Goal: Use online tool/utility: Utilize a website feature to perform a specific function

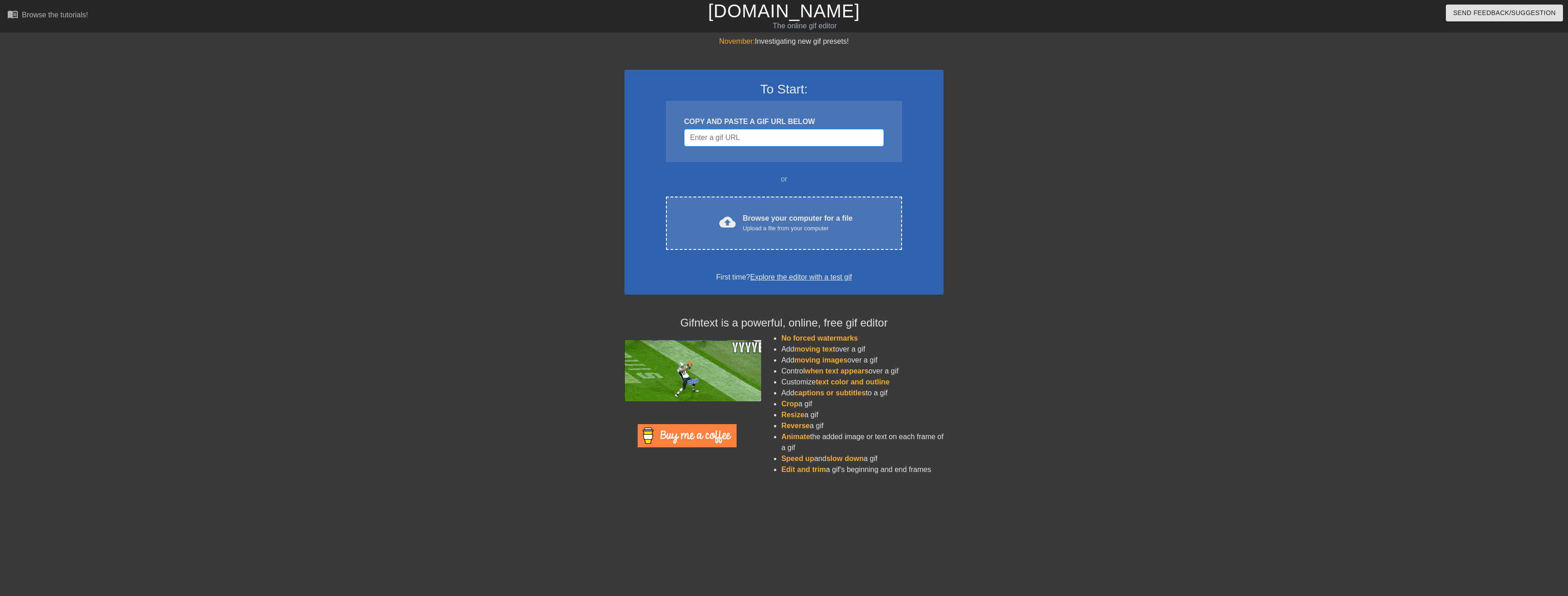
click at [746, 144] on input "Username" at bounding box center [783, 137] width 200 height 17
paste input "[URL][DOMAIN_NAME]"
type input "[URL][DOMAIN_NAME]"
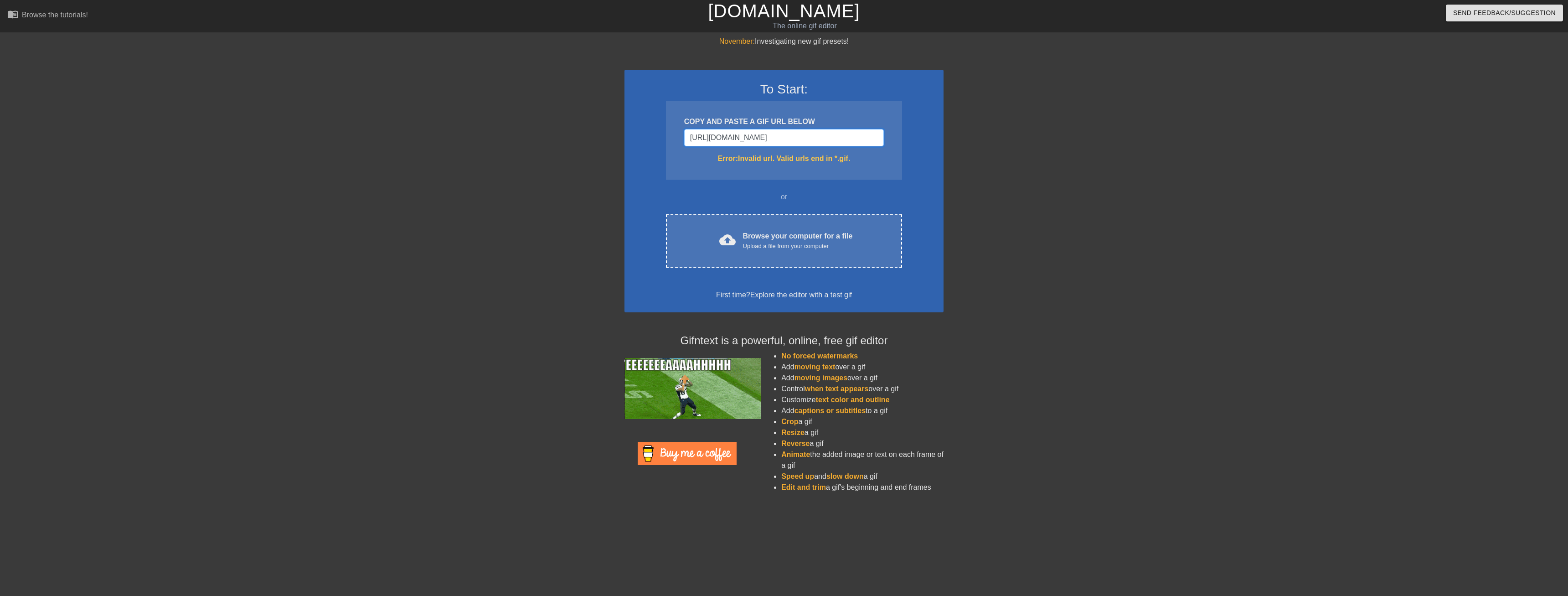
click at [791, 143] on input "[URL][DOMAIN_NAME]" at bounding box center [783, 137] width 200 height 17
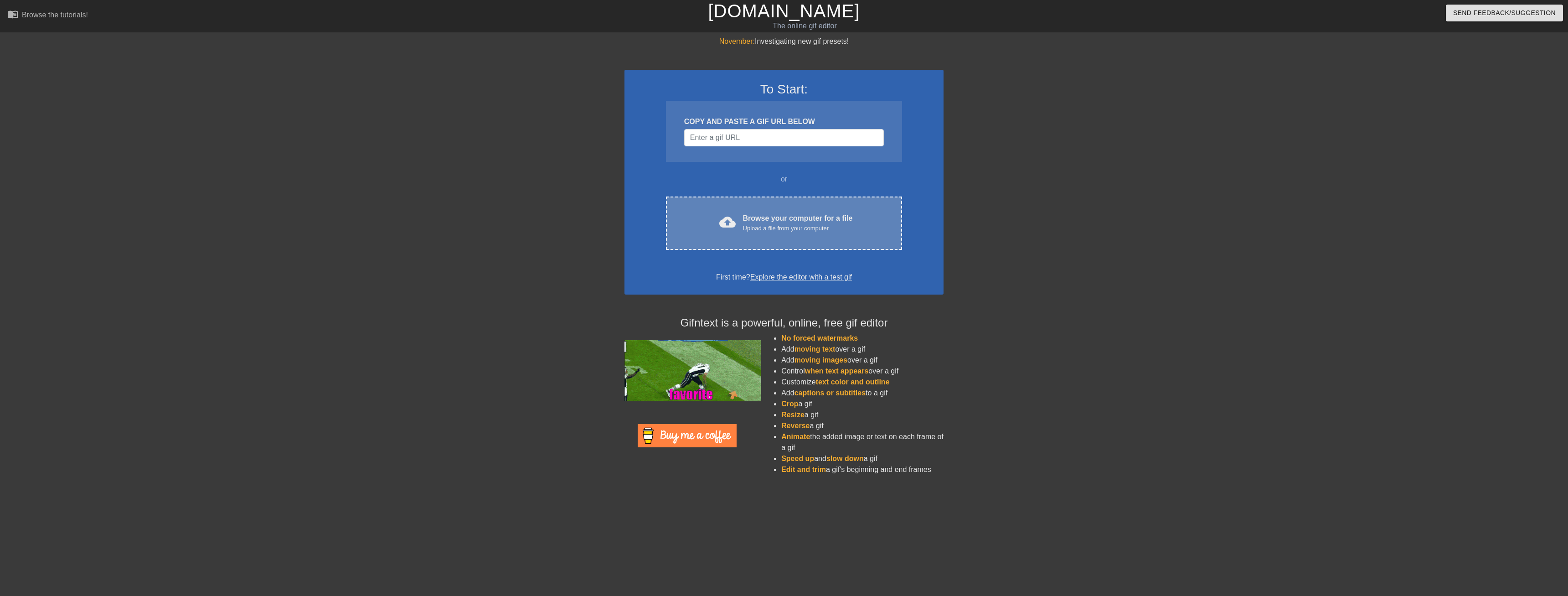
click at [751, 204] on div "cloud_upload Browse your computer for a file Upload a file from your computer C…" at bounding box center [784, 223] width 236 height 53
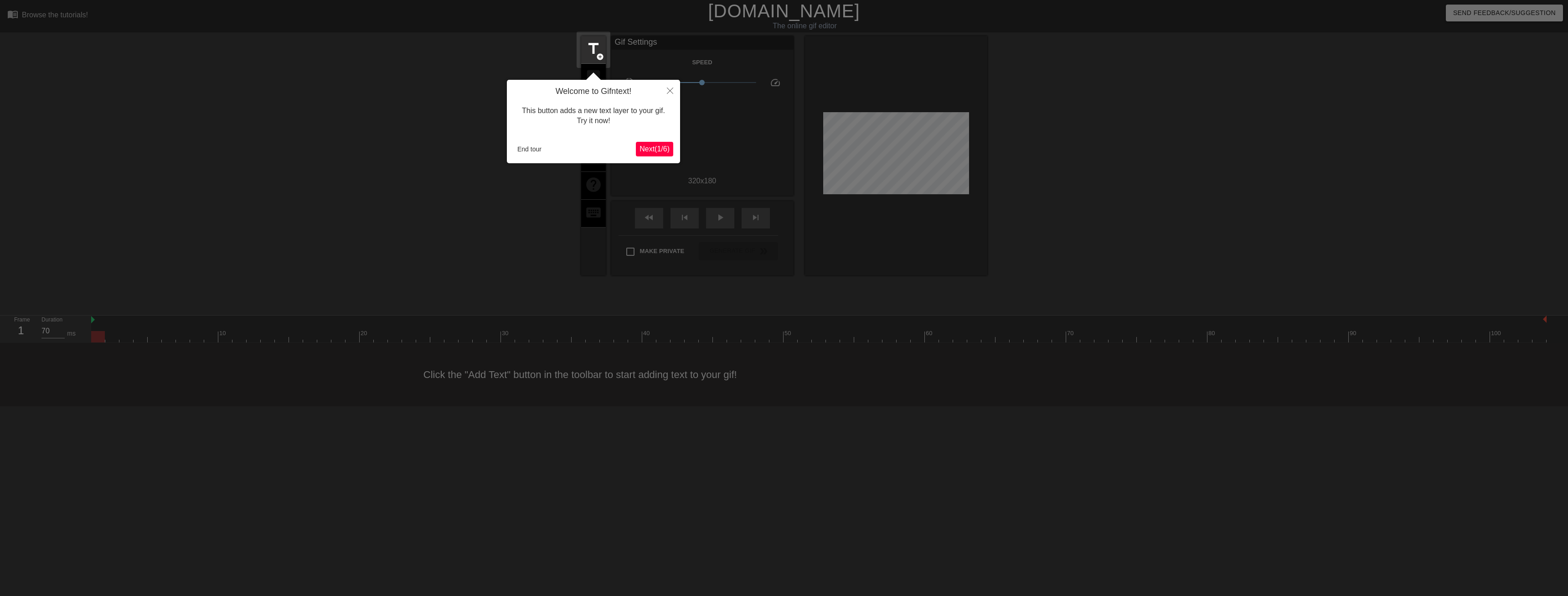
click at [646, 151] on span "Next ( 1 / 6 )" at bounding box center [654, 148] width 30 height 7
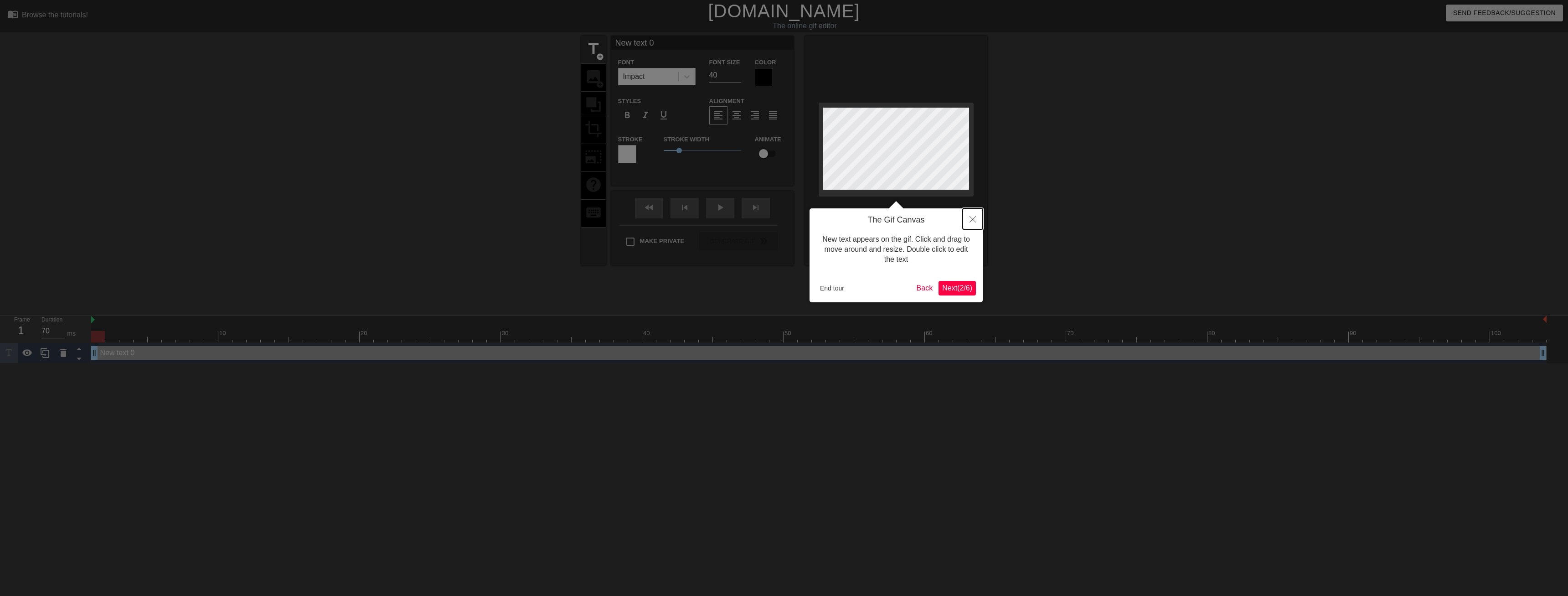
click at [973, 223] on icon "Close" at bounding box center [972, 219] width 7 height 7
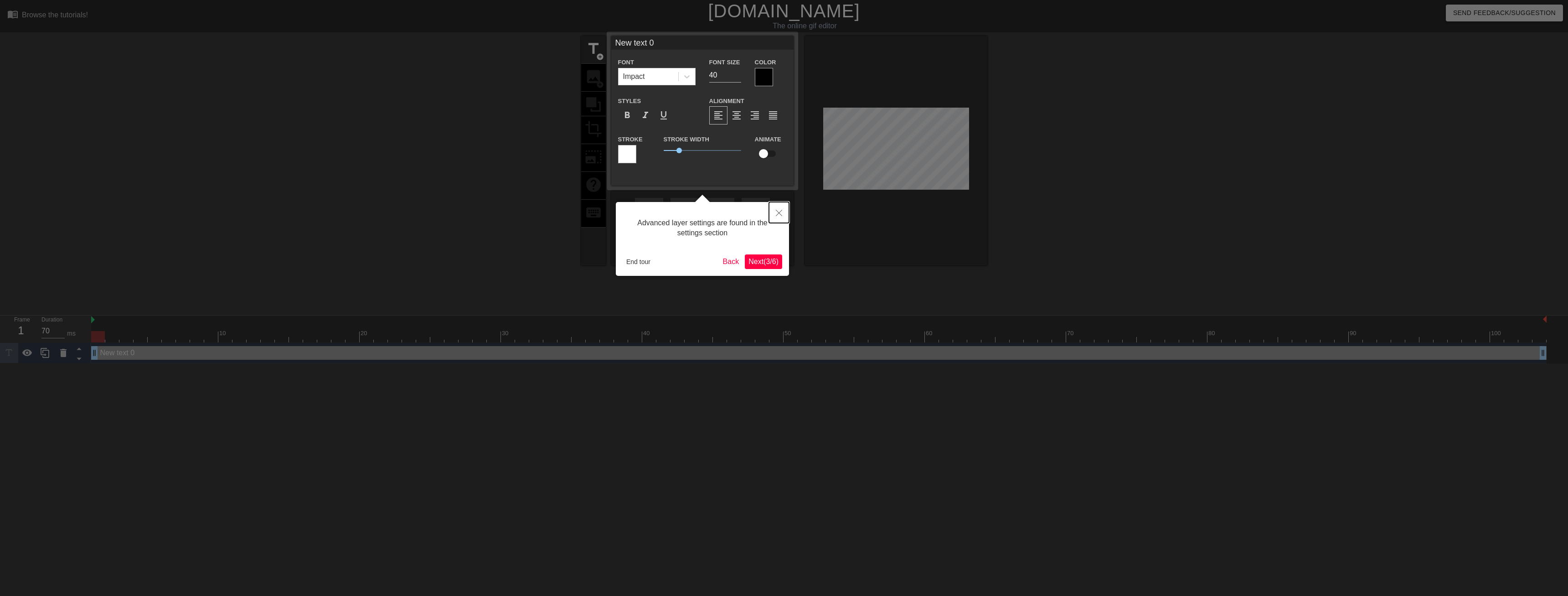
click at [782, 212] on icon "Close" at bounding box center [779, 213] width 7 height 7
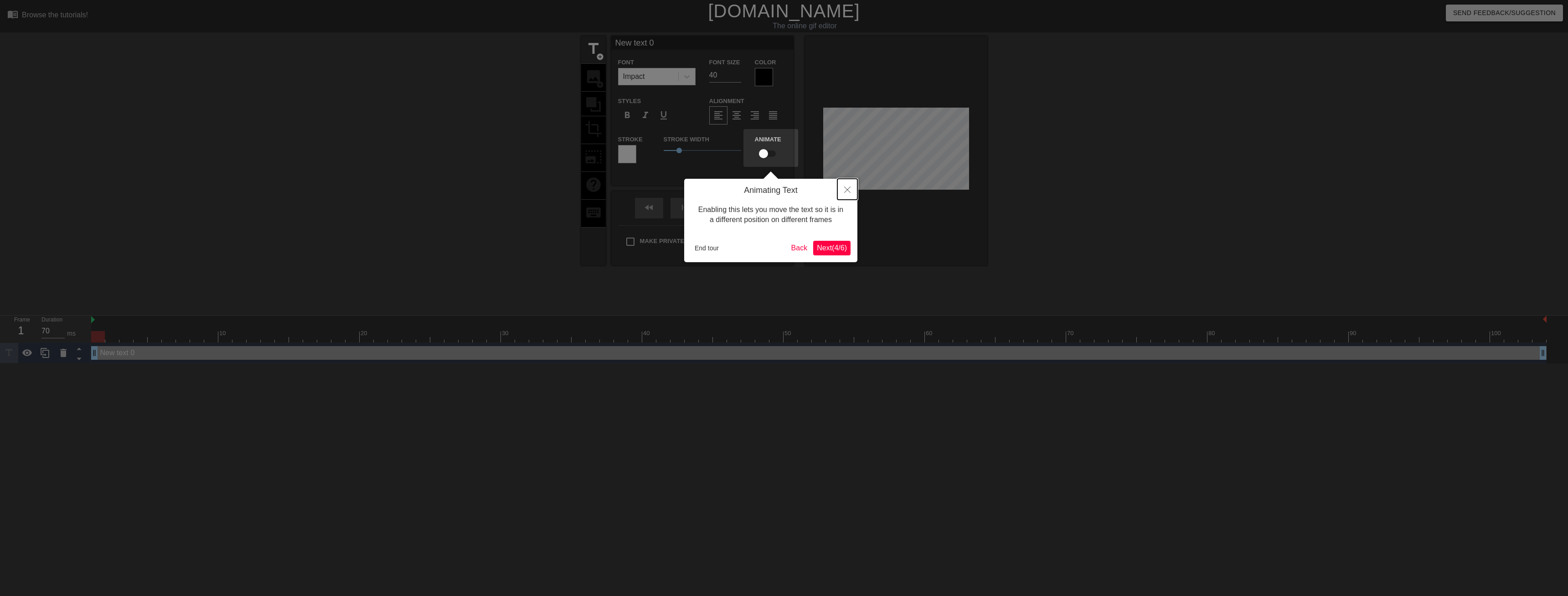
click at [849, 189] on icon "Close" at bounding box center [847, 189] width 7 height 7
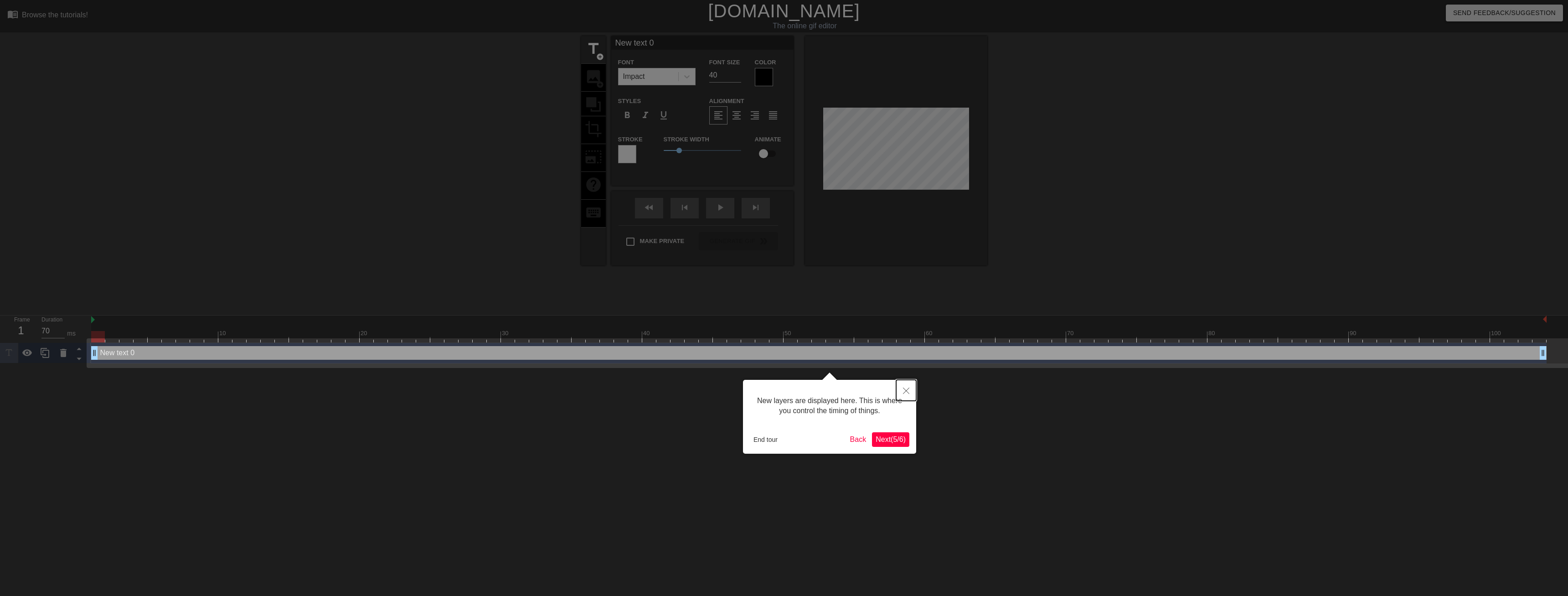
click at [902, 387] on button "Close" at bounding box center [906, 390] width 20 height 21
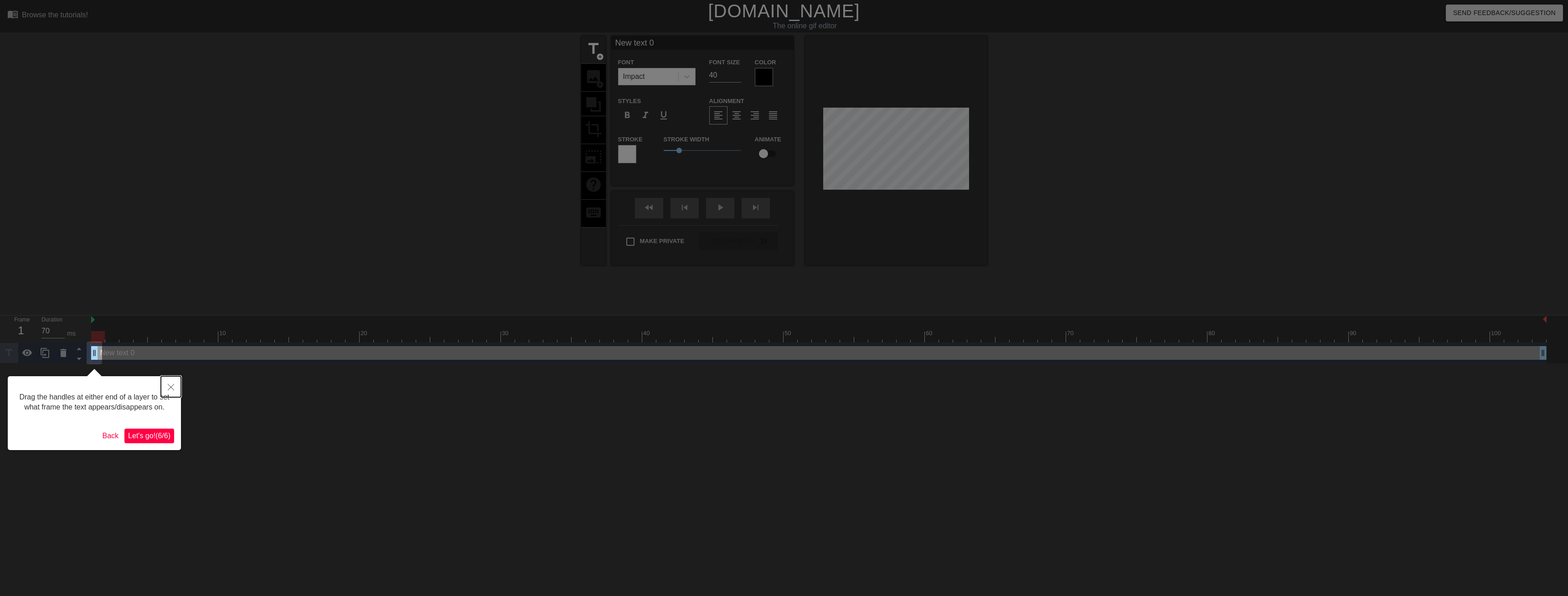
click at [173, 390] on icon "Close" at bounding box center [171, 387] width 7 height 7
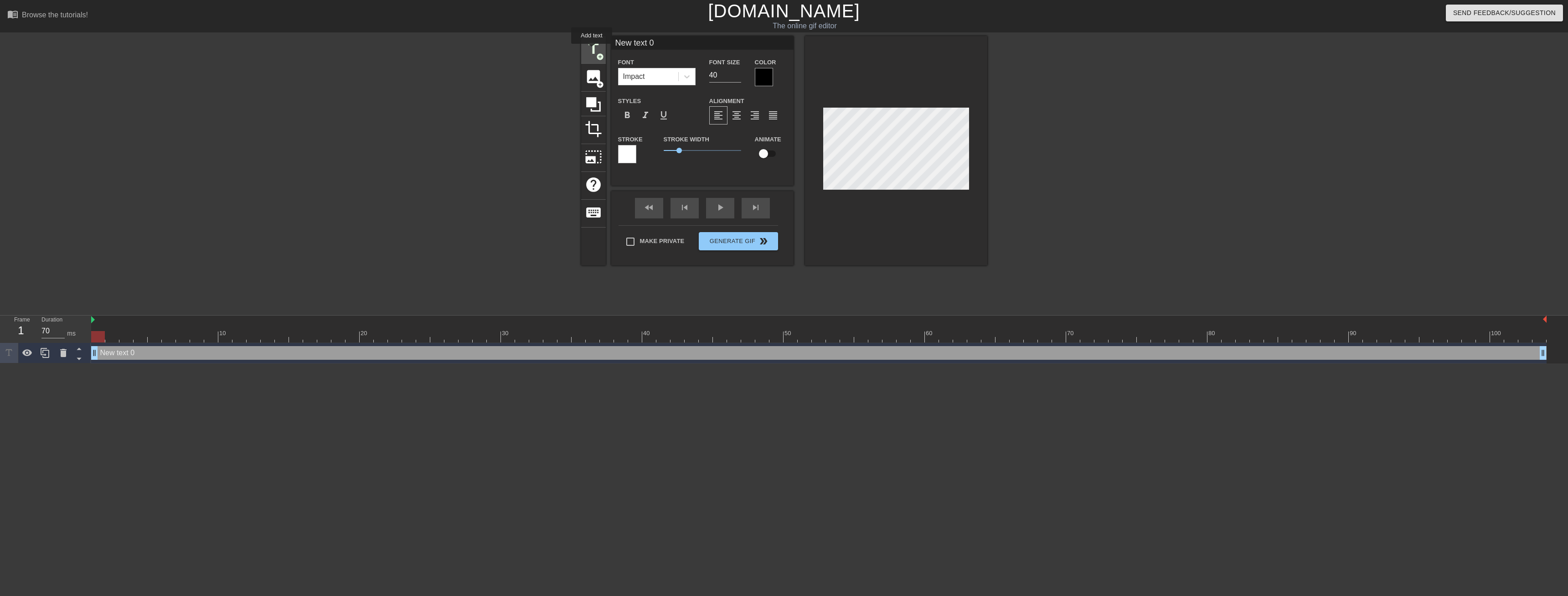
click at [592, 50] on span "title" at bounding box center [593, 48] width 17 height 17
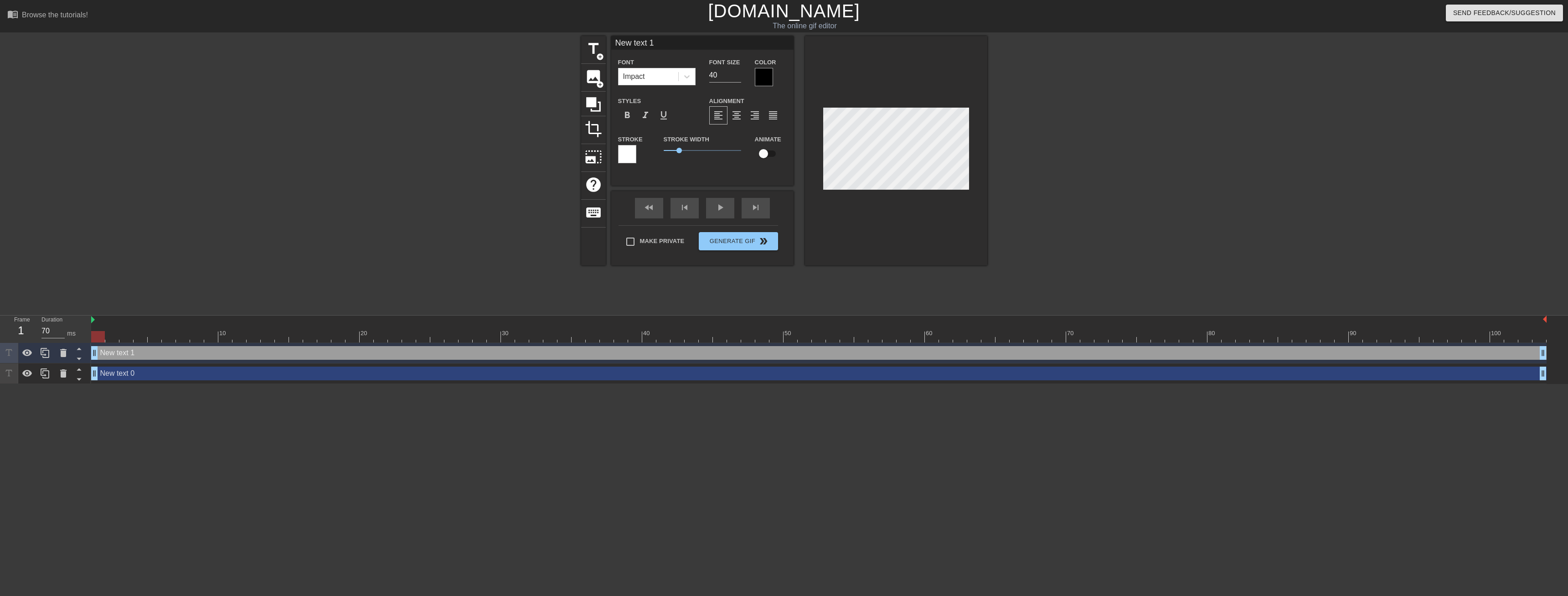
scroll to position [0, 1]
type input "s"
type textarea "s"
type input "se"
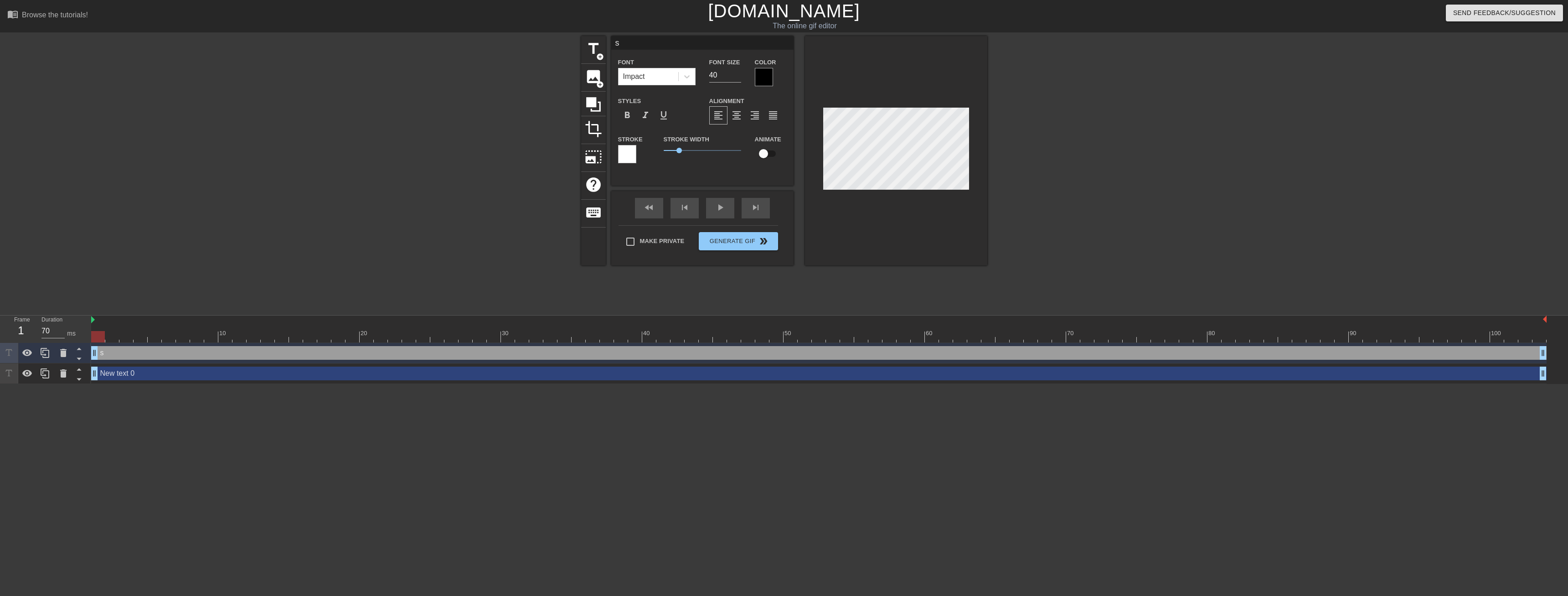
type textarea "se"
type input "set"
type textarea "set"
type input "[PERSON_NAME]"
type textarea "[PERSON_NAME]"
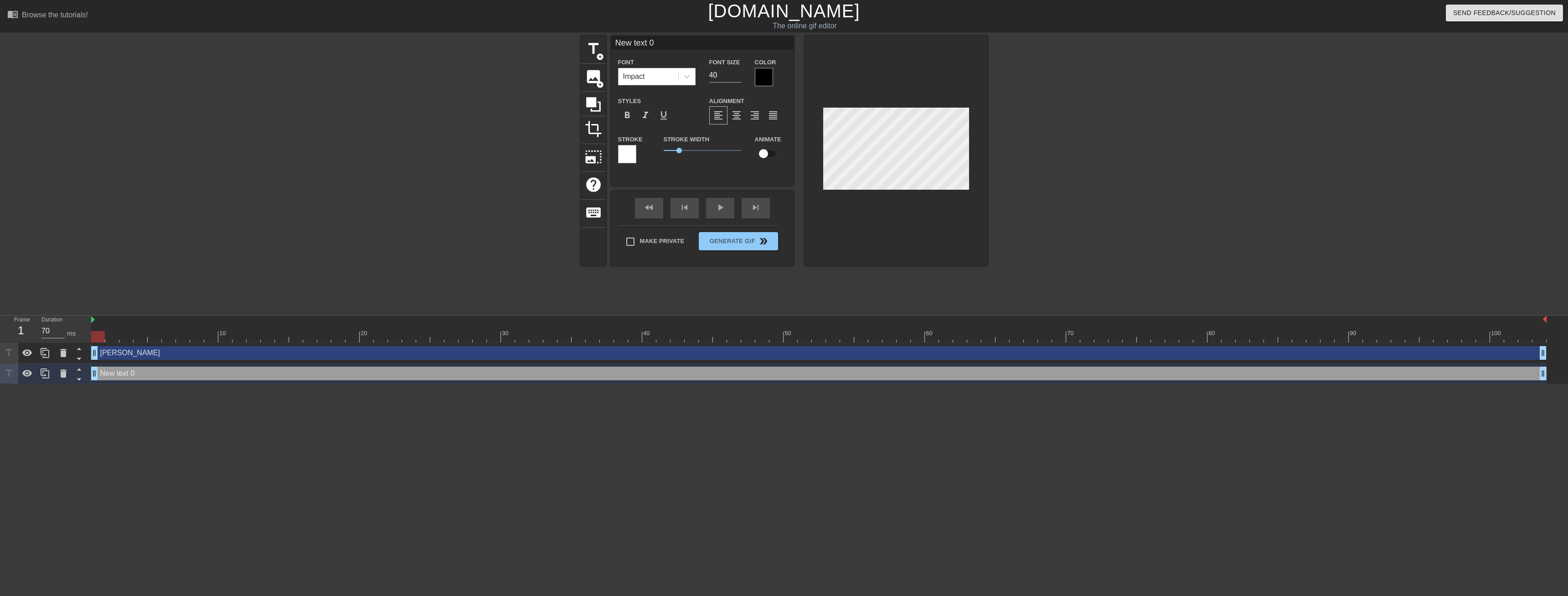
scroll to position [0, 1]
type input "G"
type textarea "G"
type input "Gi"
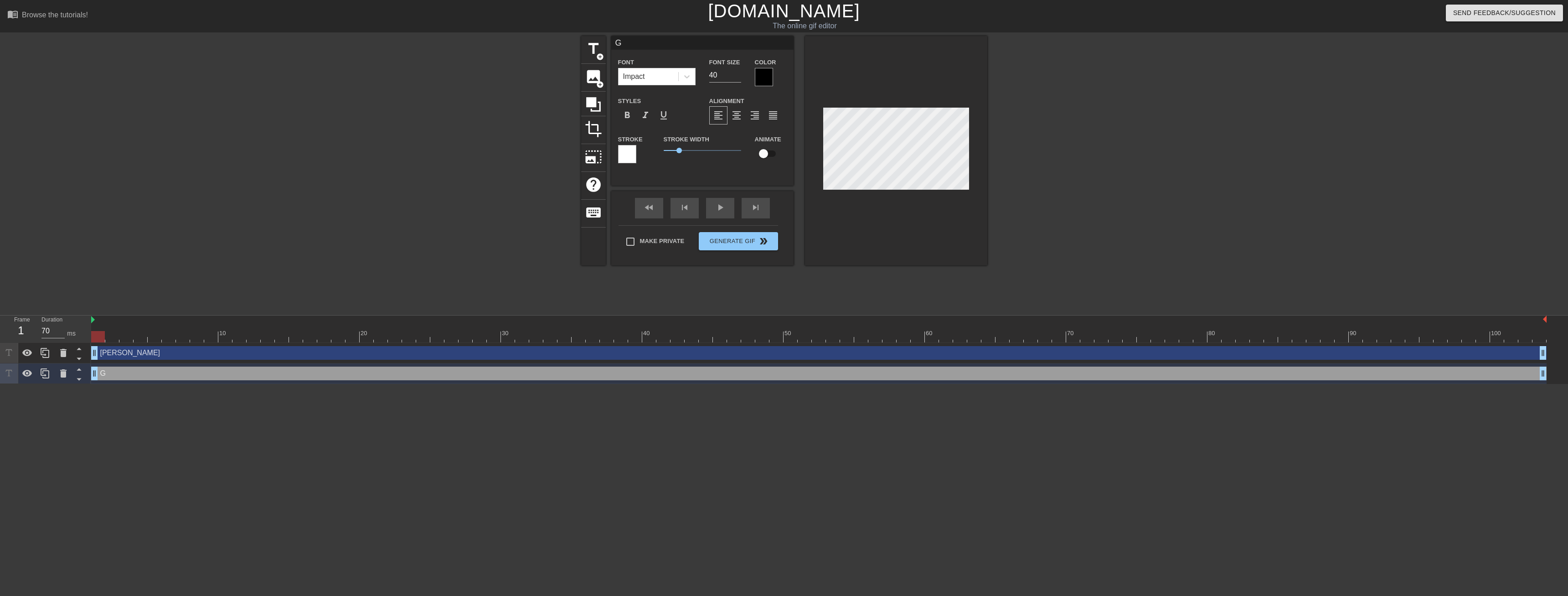
type textarea "Gi"
type input "[PERSON_NAME]"
type textarea "[PERSON_NAME]"
type input "Gi"
type textarea "Gi"
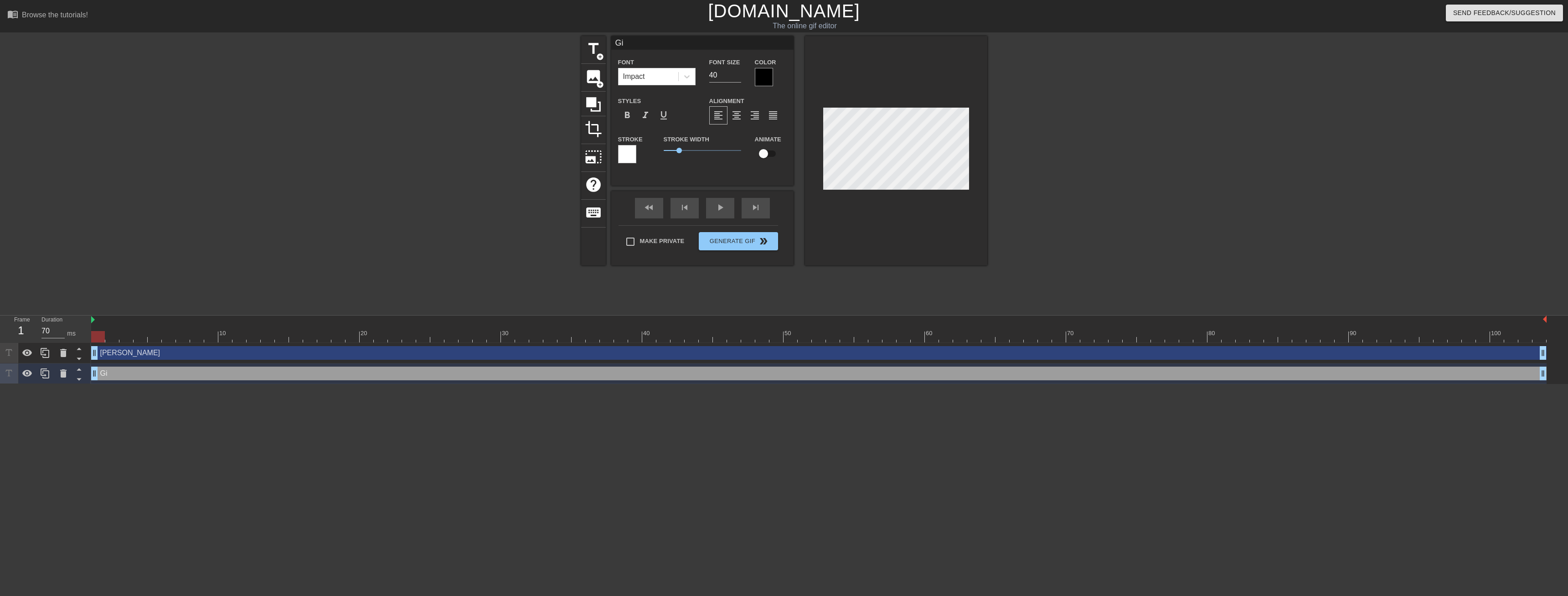
type input "Gig"
type textarea "Gig"
type input "Giga"
type textarea "Giga"
type input "Gigac"
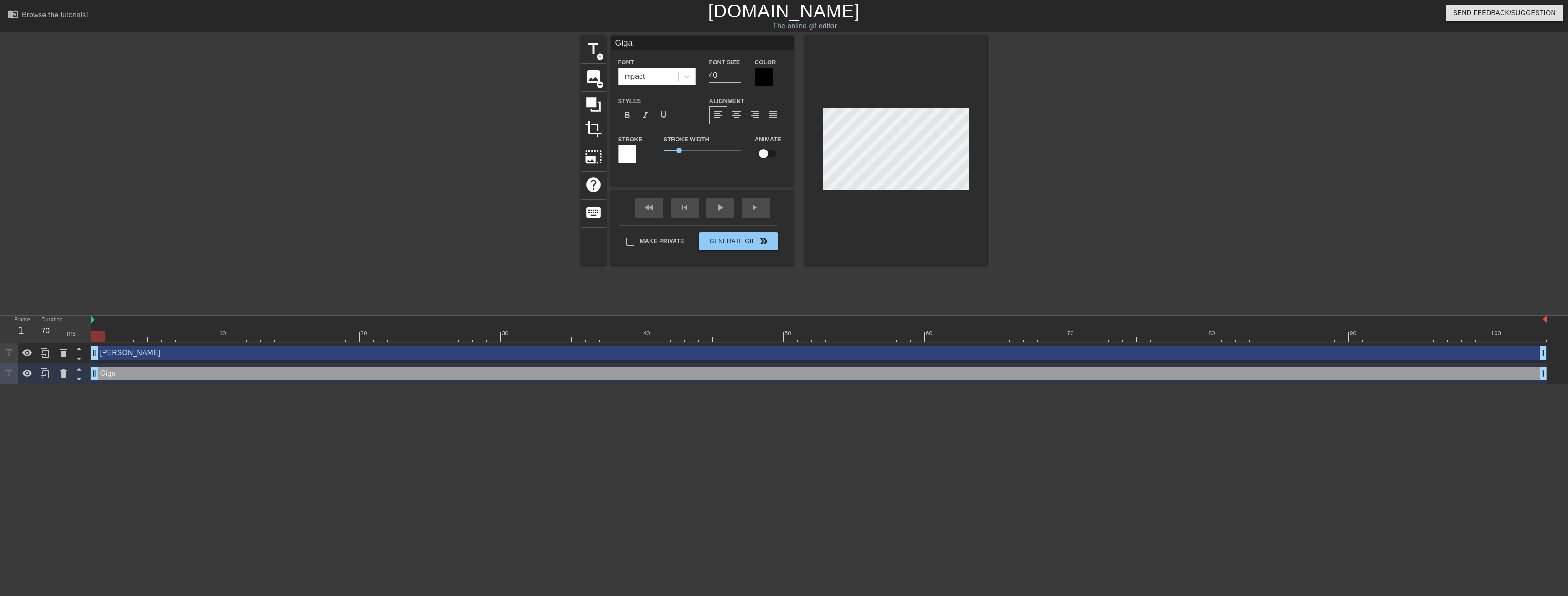
type textarea "Gigac"
type input "Gigach"
type textarea "Gigach"
type input "Gigacha"
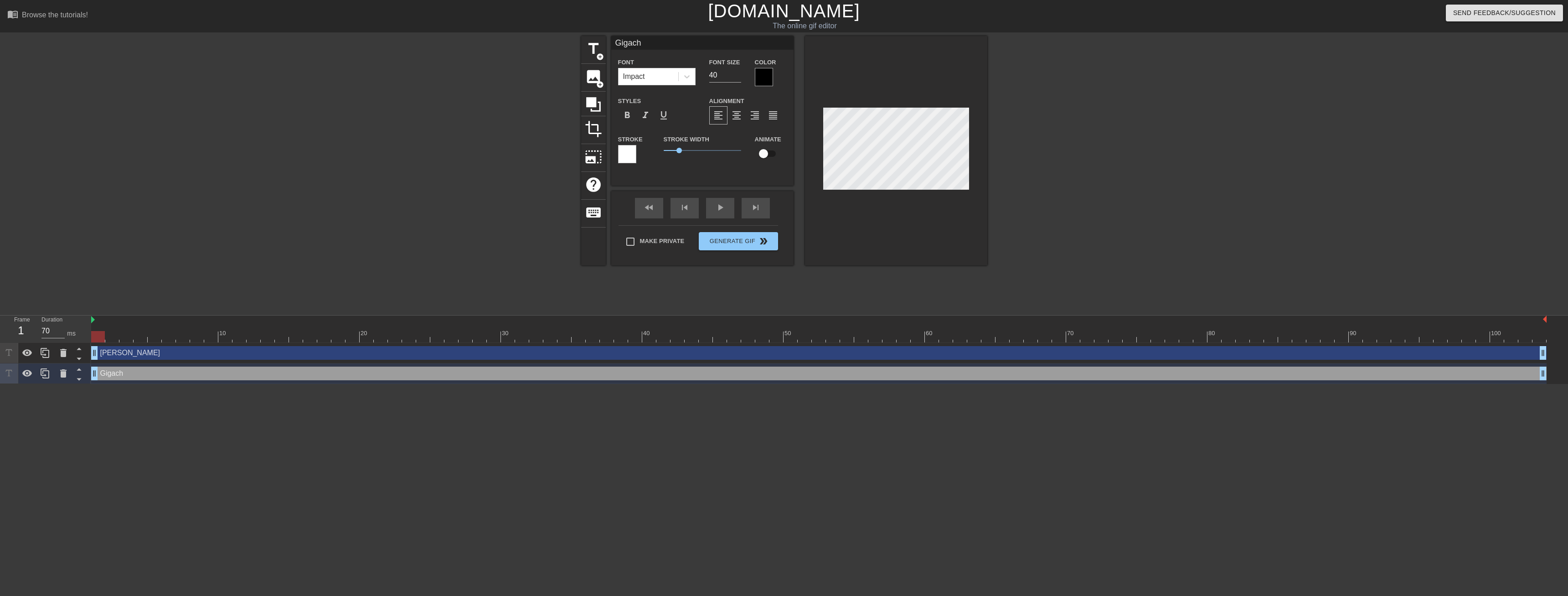
type textarea "Gigacha"
type input "Gigachad"
type textarea "Gigachad"
type input "Gigachad"
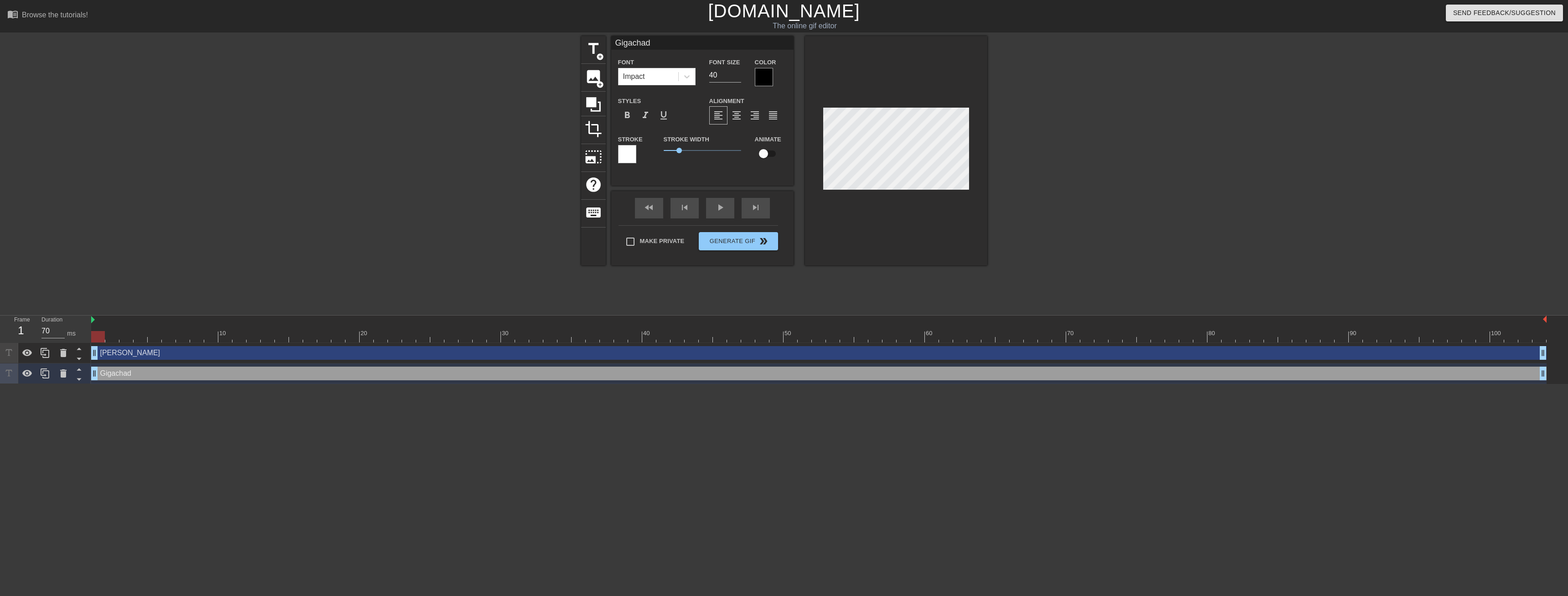
type textarea "Gigachad"
type input "Gigachad L"
type textarea "Gigachad L"
type input "Gigachad Lu"
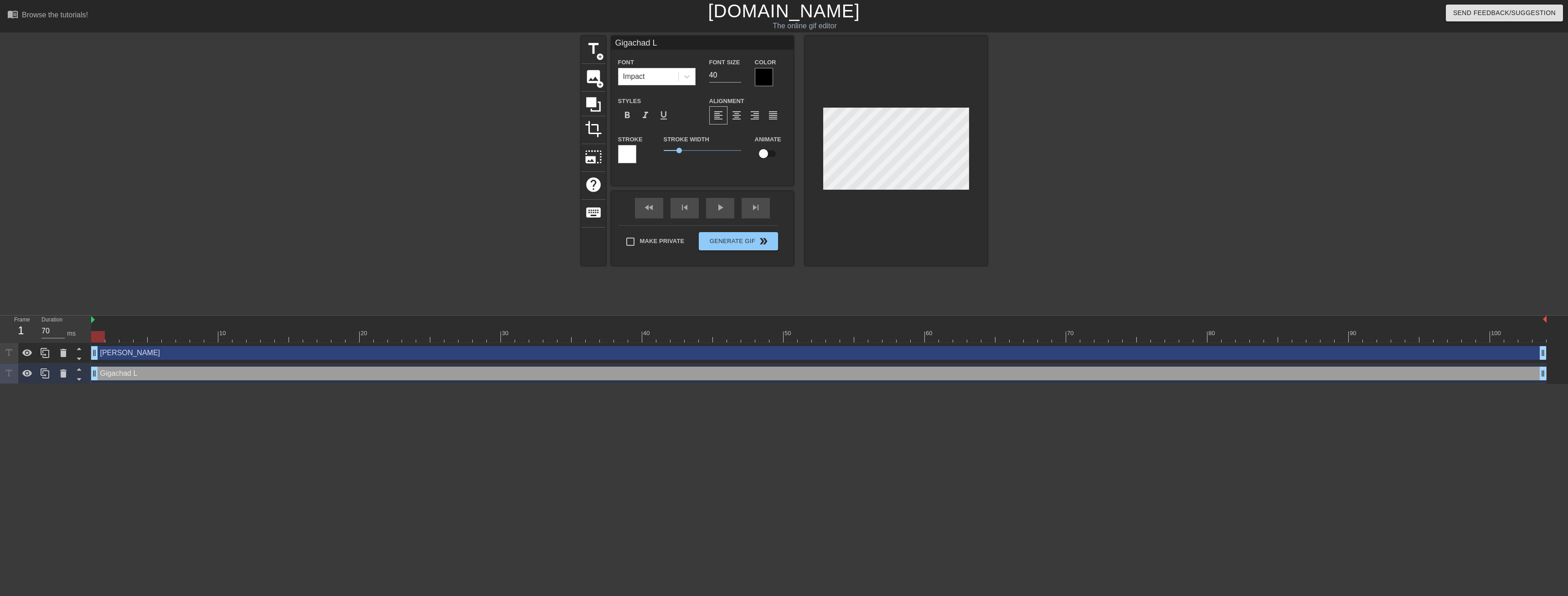
type textarea "Gigachad Lu"
type input "Gigachad Luk"
type textarea "Gigachad Luk"
type input "Gigachad [PERSON_NAME]"
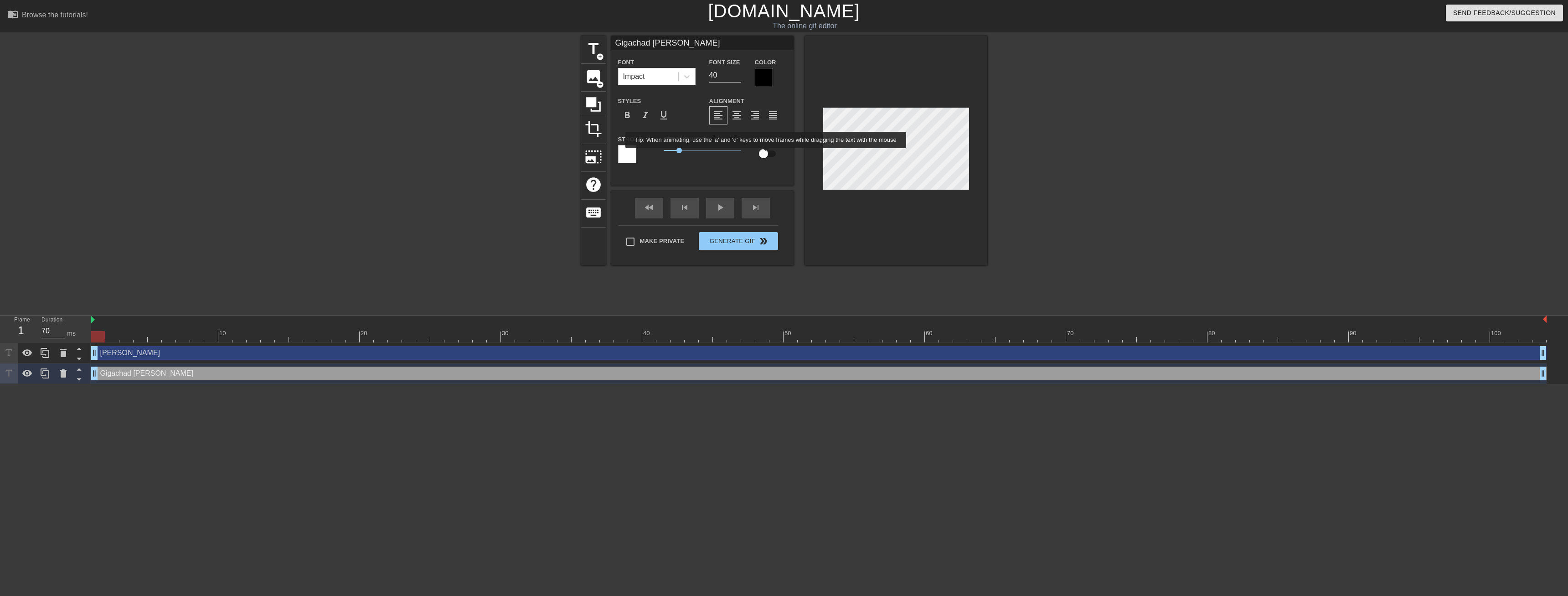
type textarea "Gigachad [PERSON_NAME]"
click at [766, 154] on input "checkbox" at bounding box center [763, 153] width 52 height 17
click at [769, 154] on input "checkbox" at bounding box center [772, 153] width 52 height 17
checkbox input "false"
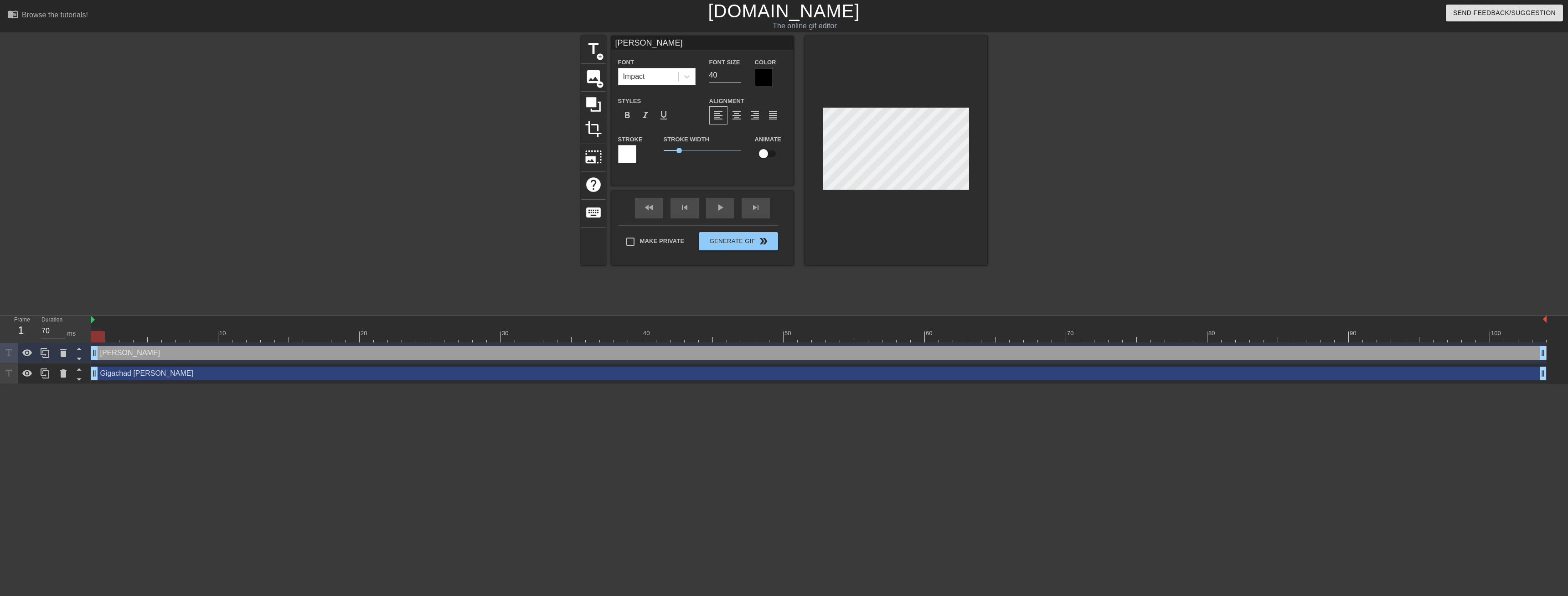
type input "Gigachad [PERSON_NAME]"
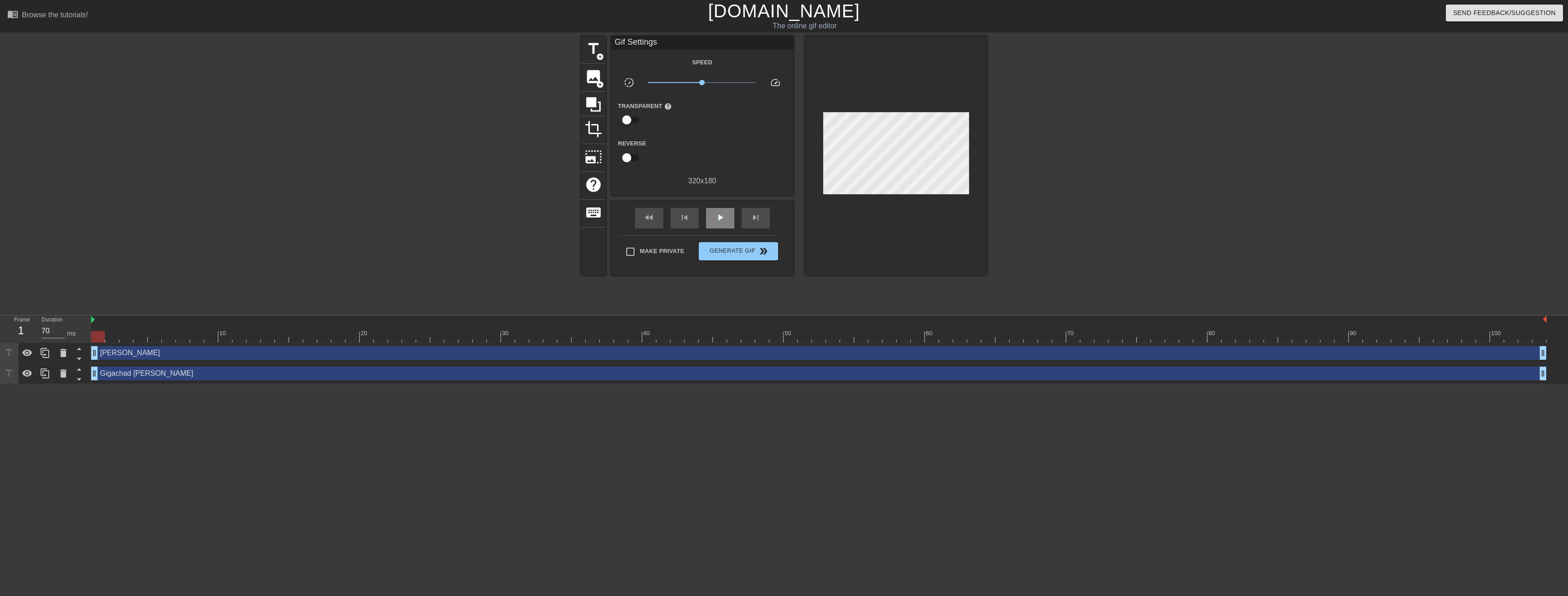
click at [718, 205] on div "fast_rewind skip_previous play_arrow skip_next" at bounding box center [702, 218] width 148 height 34
click at [723, 220] on span "play_arrow" at bounding box center [720, 217] width 11 height 11
click at [946, 235] on div at bounding box center [896, 156] width 182 height 240
click at [1041, 336] on div at bounding box center [819, 336] width 1455 height 11
click at [1086, 330] on div at bounding box center [1087, 330] width 14 height 11
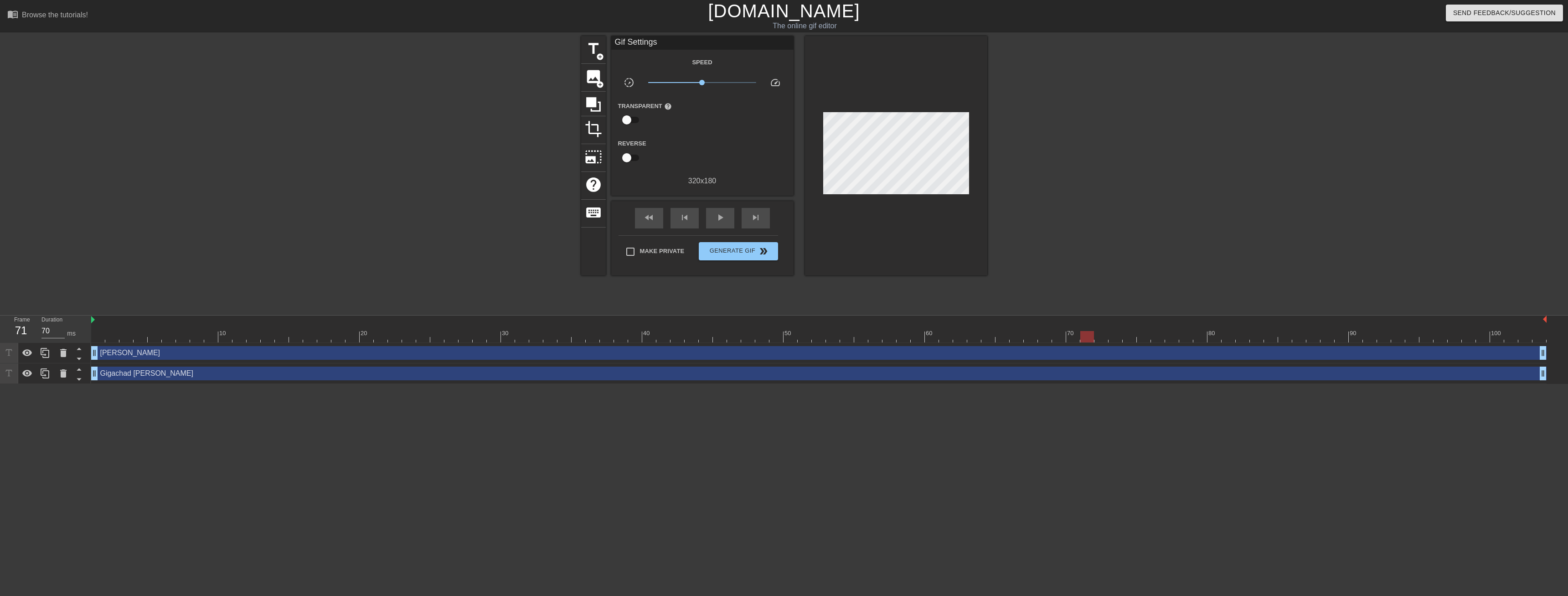
click at [1153, 334] on div at bounding box center [819, 336] width 1455 height 11
click at [1262, 341] on div at bounding box center [819, 336] width 1455 height 11
click at [1219, 341] on div at bounding box center [819, 336] width 1455 height 11
click at [1190, 340] on div at bounding box center [819, 336] width 1455 height 11
click at [1214, 338] on div at bounding box center [819, 336] width 1455 height 11
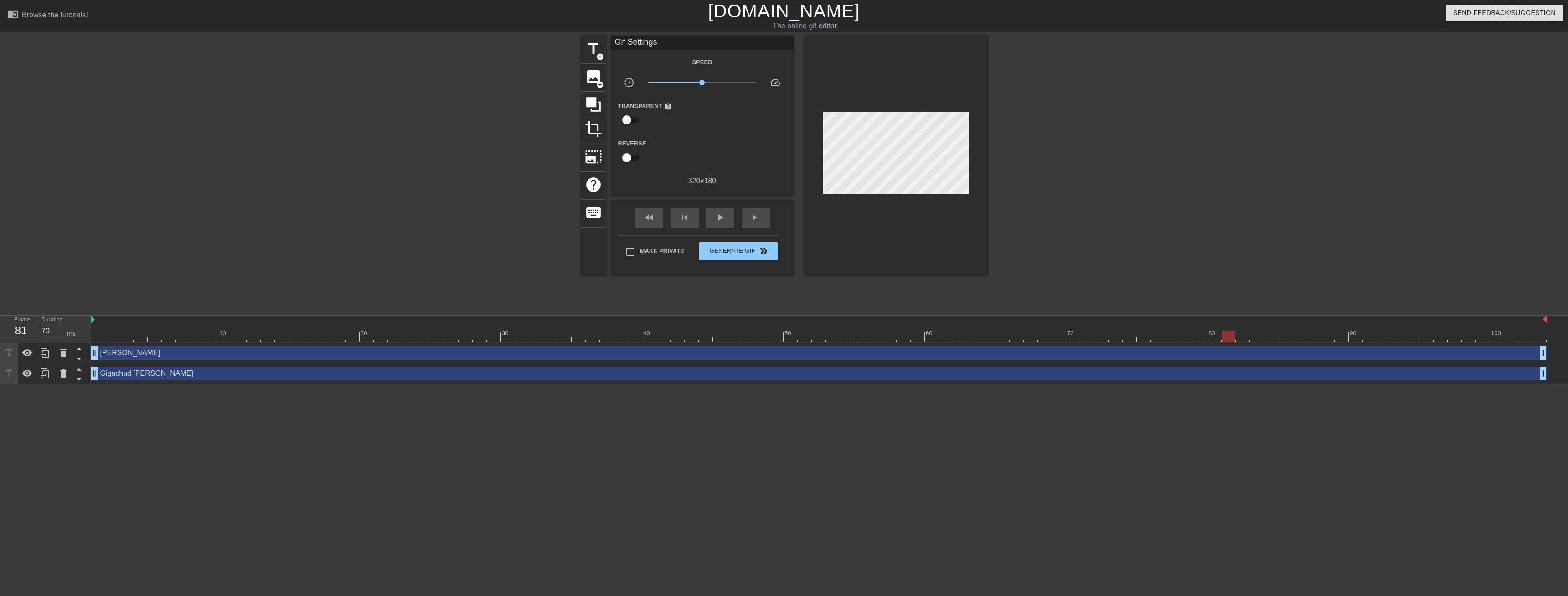
click at [1233, 338] on div at bounding box center [819, 336] width 1455 height 11
click at [1223, 340] on div at bounding box center [1228, 336] width 13 height 11
click at [1218, 341] on div at bounding box center [819, 336] width 1455 height 11
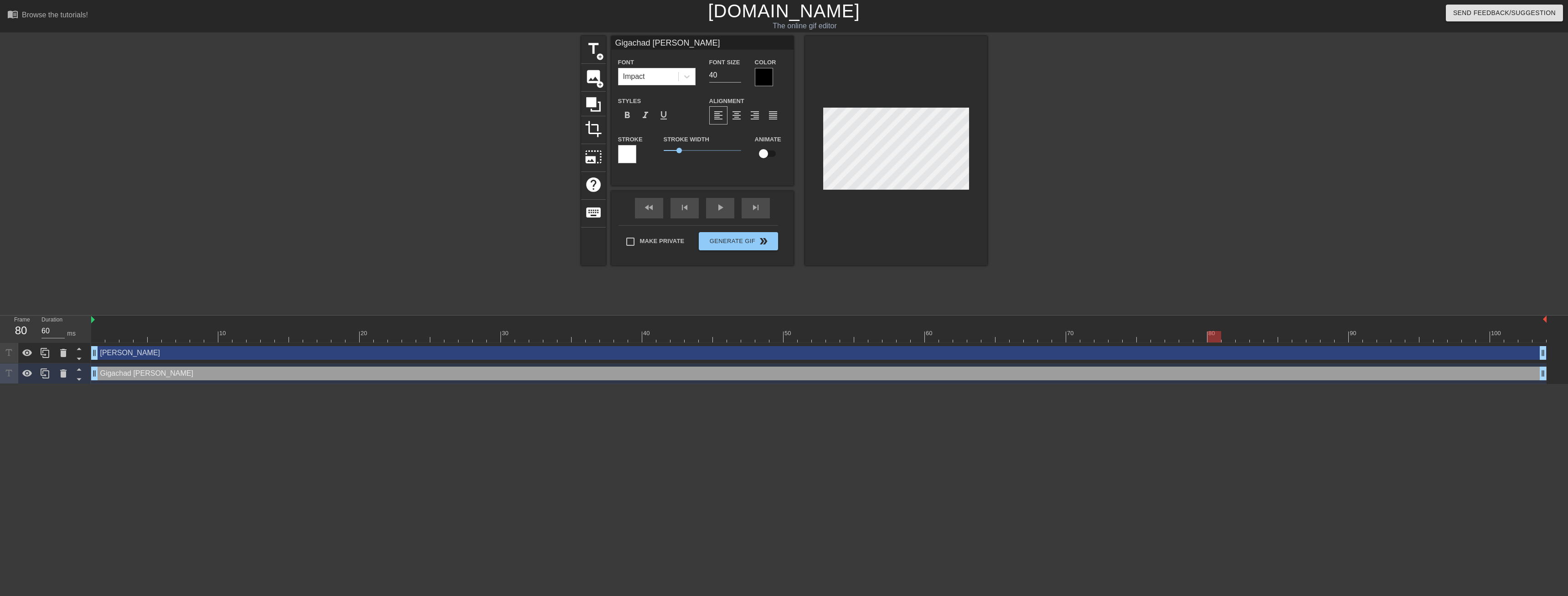
click at [1223, 307] on div "title add_circle image add_circle crop photo_size_select_large help keyboard Gi…" at bounding box center [784, 173] width 1568 height 274
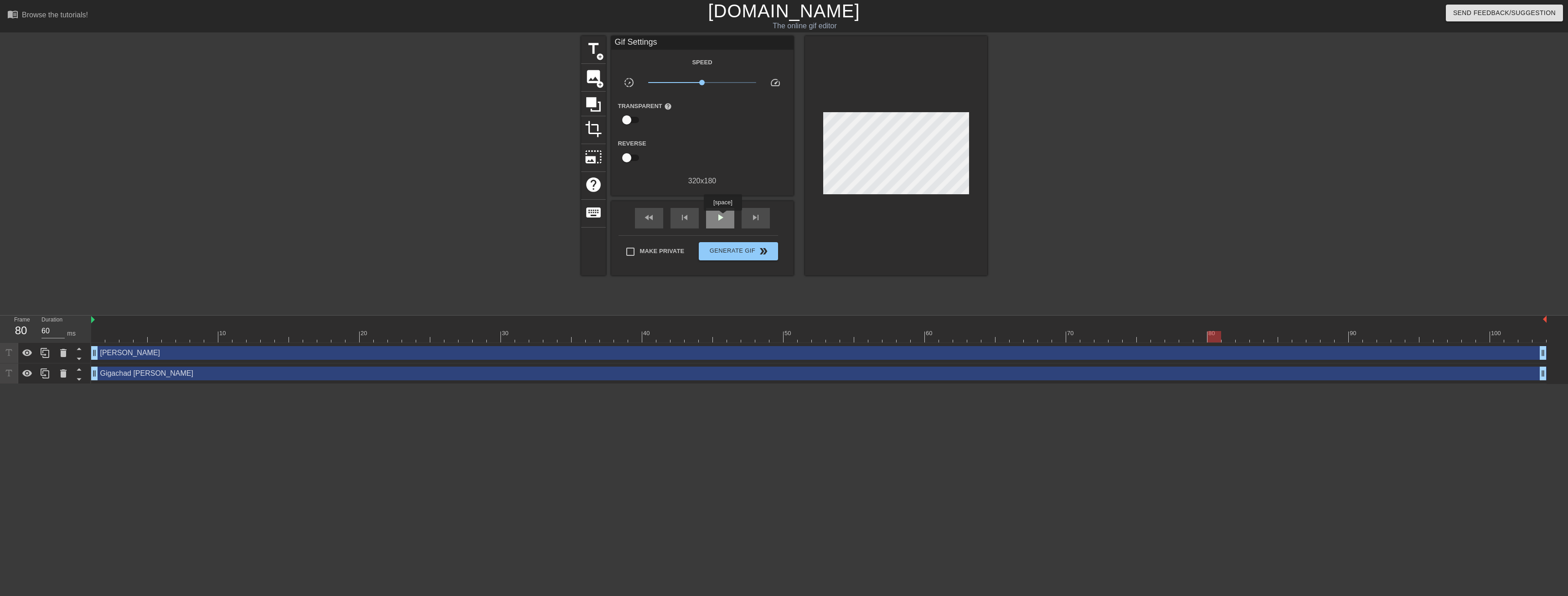
click at [722, 216] on span "play_arrow" at bounding box center [720, 217] width 11 height 11
drag, startPoint x: 1541, startPoint y: 373, endPoint x: 1199, endPoint y: 378, distance: 342.0
click at [1198, 379] on div "Gigachad [PERSON_NAME] drag_handle drag_handle" at bounding box center [649, 373] width 1116 height 13
click at [985, 190] on div at bounding box center [896, 156] width 182 height 240
click at [725, 222] on span "pause" at bounding box center [720, 217] width 11 height 11
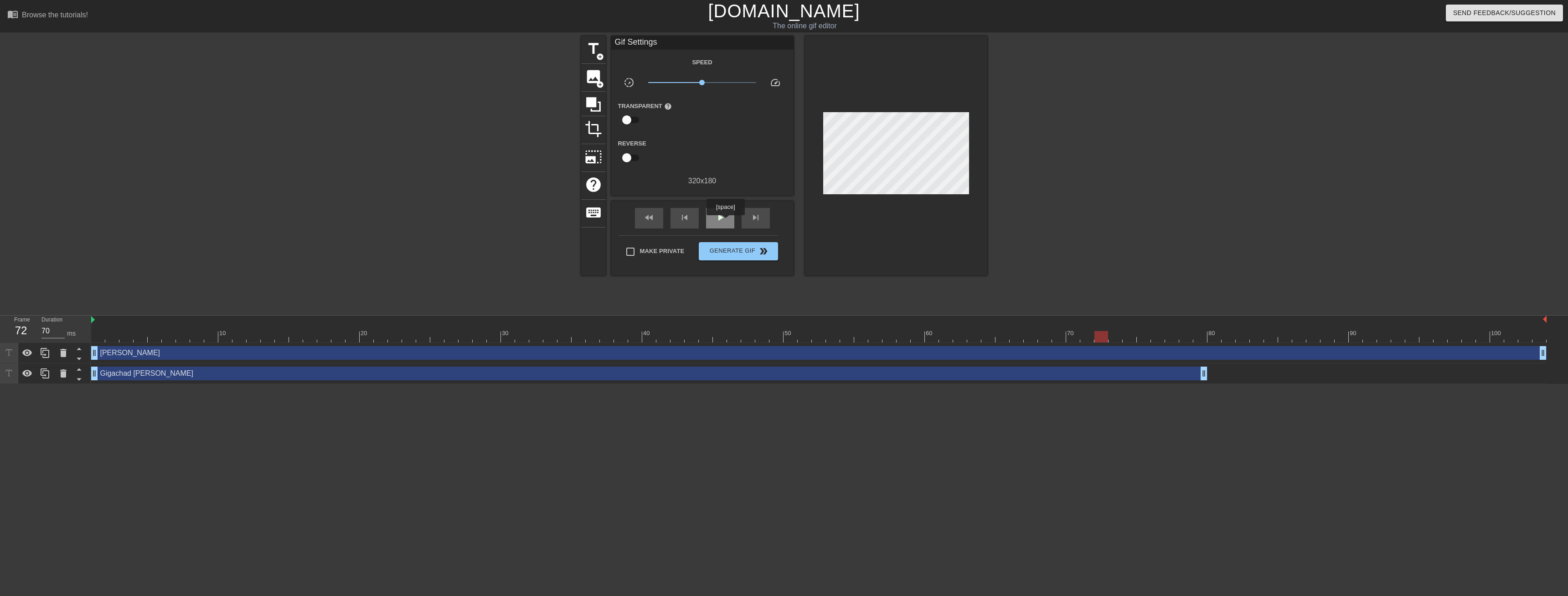
click at [725, 222] on span "play_arrow" at bounding box center [720, 217] width 11 height 11
click at [725, 222] on span "pause" at bounding box center [720, 217] width 11 height 11
click at [728, 220] on div "play_arrow" at bounding box center [720, 218] width 28 height 21
drag, startPoint x: 1542, startPoint y: 352, endPoint x: 1207, endPoint y: 353, distance: 335.0
click at [1207, 353] on div "[PERSON_NAME] drag_handle drag_handle" at bounding box center [649, 353] width 1116 height 13
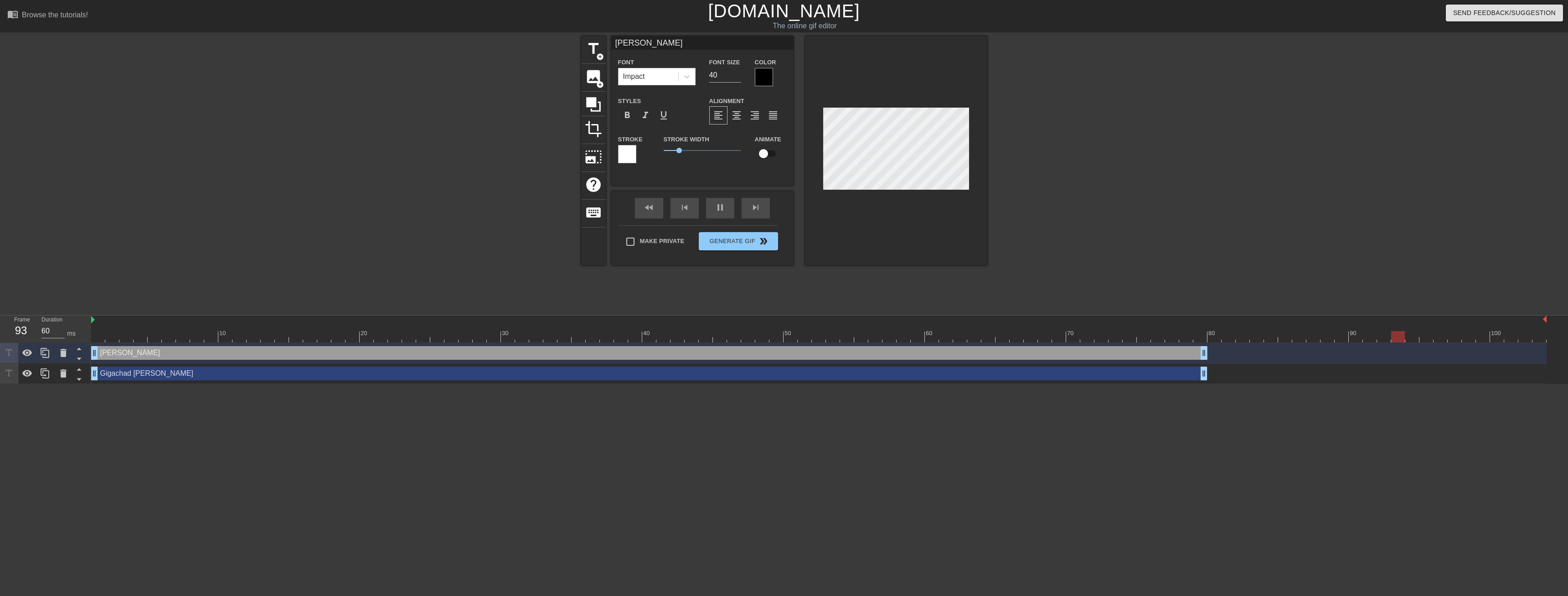
click at [1050, 248] on div at bounding box center [1067, 173] width 136 height 274
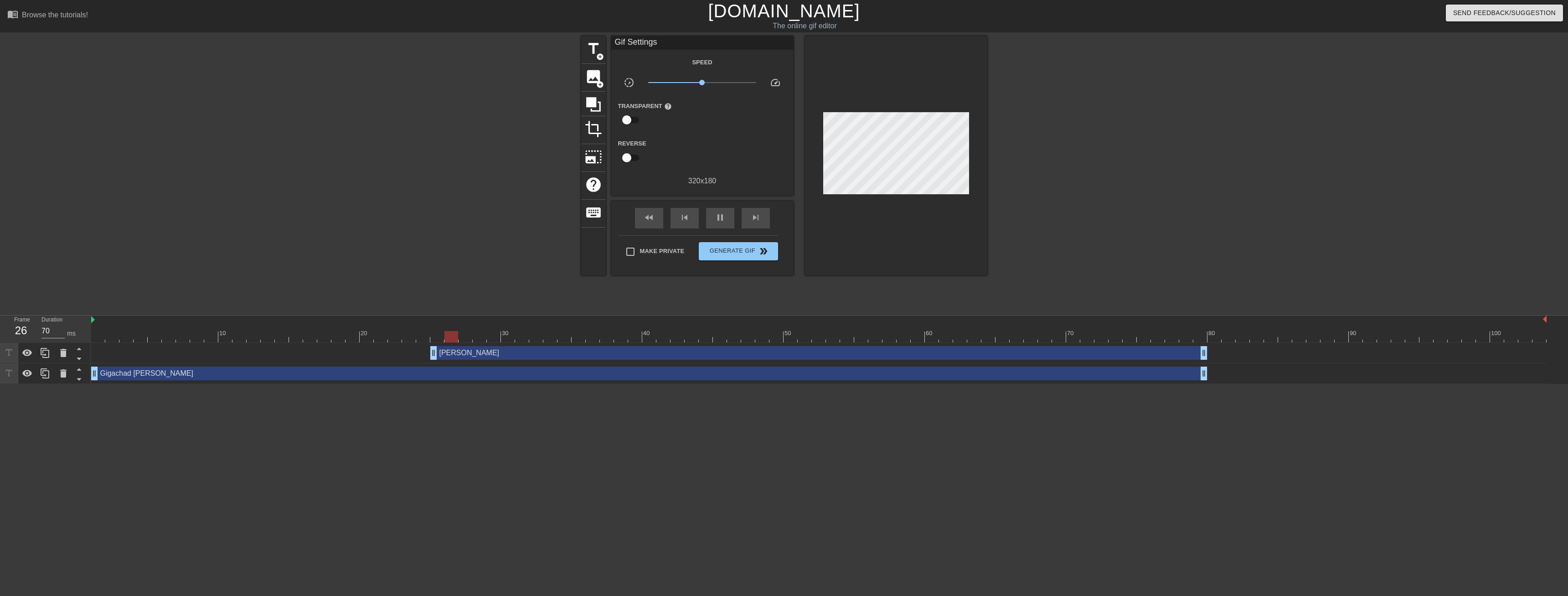
drag, startPoint x: 95, startPoint y: 354, endPoint x: 429, endPoint y: 353, distance: 334.0
click at [429, 353] on div "[PERSON_NAME] drag_handle drag_handle" at bounding box center [819, 353] width 1455 height 13
drag, startPoint x: 433, startPoint y: 356, endPoint x: 504, endPoint y: 360, distance: 71.1
click at [504, 360] on div "[PERSON_NAME] drag_handle drag_handle" at bounding box center [819, 353] width 1455 height 21
drag, startPoint x: 504, startPoint y: 359, endPoint x: 529, endPoint y: 358, distance: 25.0
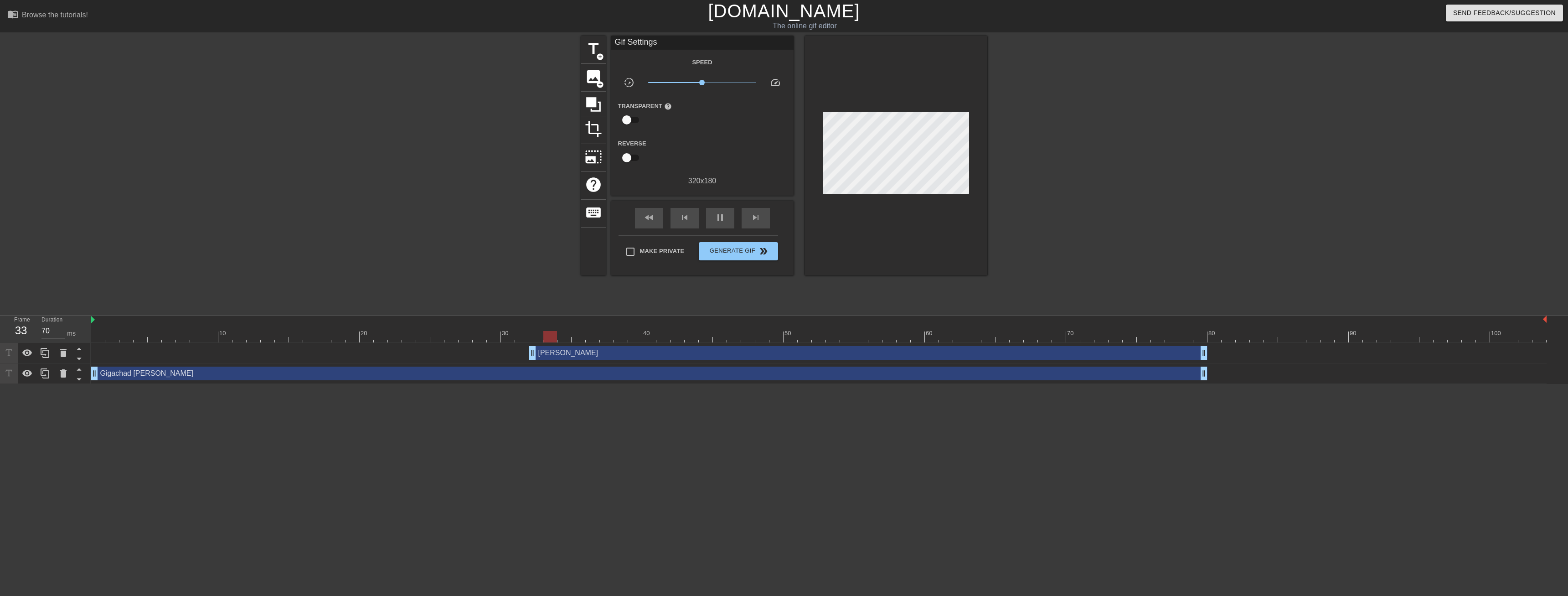
click at [529, 358] on div "[PERSON_NAME] drag_handle drag_handle" at bounding box center [868, 353] width 678 height 13
click at [484, 282] on div at bounding box center [501, 173] width 136 height 274
drag, startPoint x: 528, startPoint y: 358, endPoint x: 503, endPoint y: 357, distance: 25.0
click at [503, 357] on div "[PERSON_NAME] drag_handle drag_handle" at bounding box center [854, 353] width 706 height 13
click at [456, 252] on div at bounding box center [501, 173] width 136 height 274
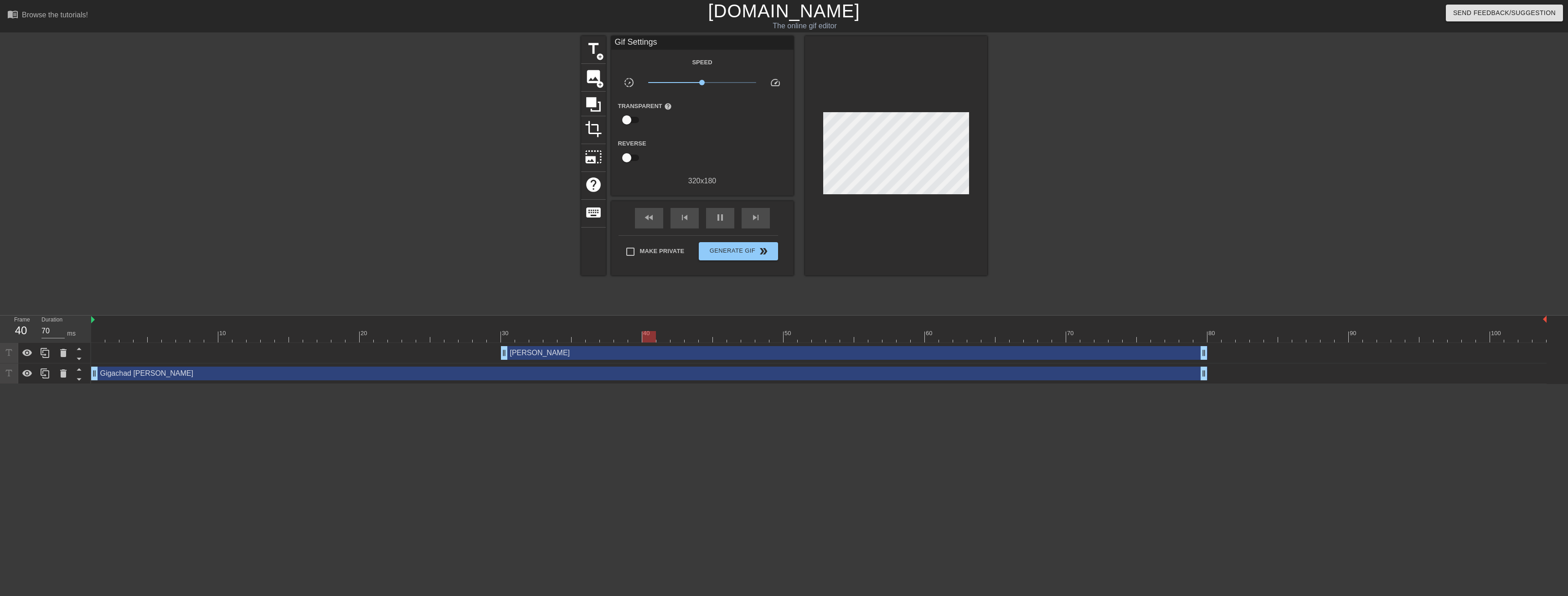
click at [493, 146] on div at bounding box center [501, 173] width 136 height 274
click at [595, 50] on span "title" at bounding box center [593, 48] width 17 height 17
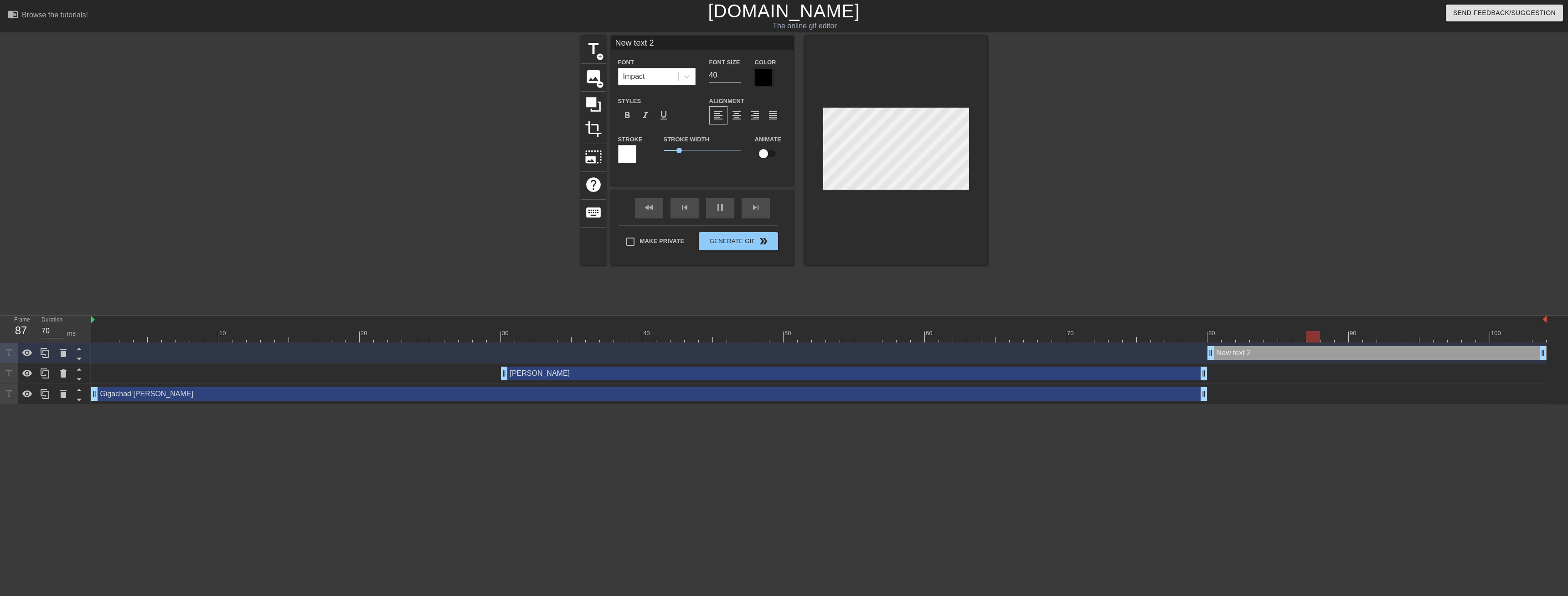
drag, startPoint x: 1436, startPoint y: 356, endPoint x: 1210, endPoint y: 361, distance: 226.1
click at [1210, 361] on div "New text 2 drag_handle drag_handle" at bounding box center [819, 353] width 1455 height 21
click at [1245, 356] on div "New text 2 drag_handle drag_handle" at bounding box center [1377, 353] width 339 height 13
type input "70"
click at [722, 211] on div "pause" at bounding box center [720, 209] width 28 height 21
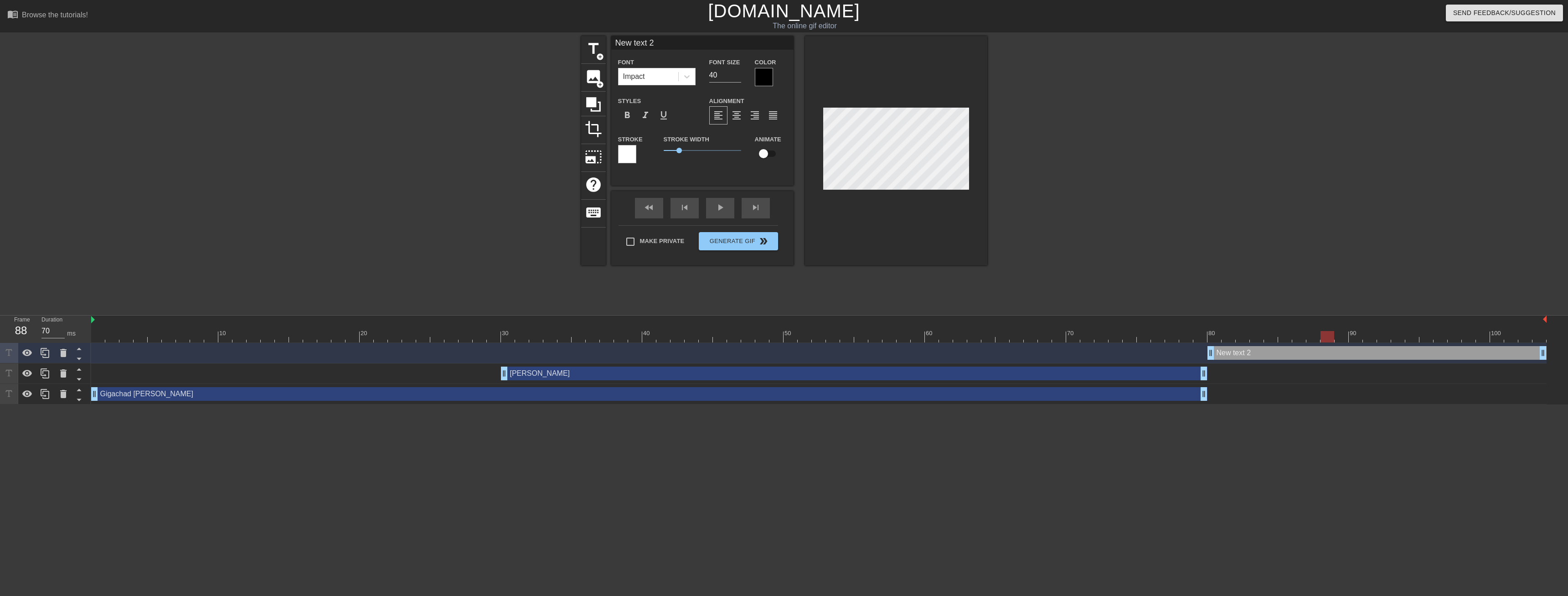
scroll to position [0, 1]
type input "E"
type textarea "E"
type input "Ez"
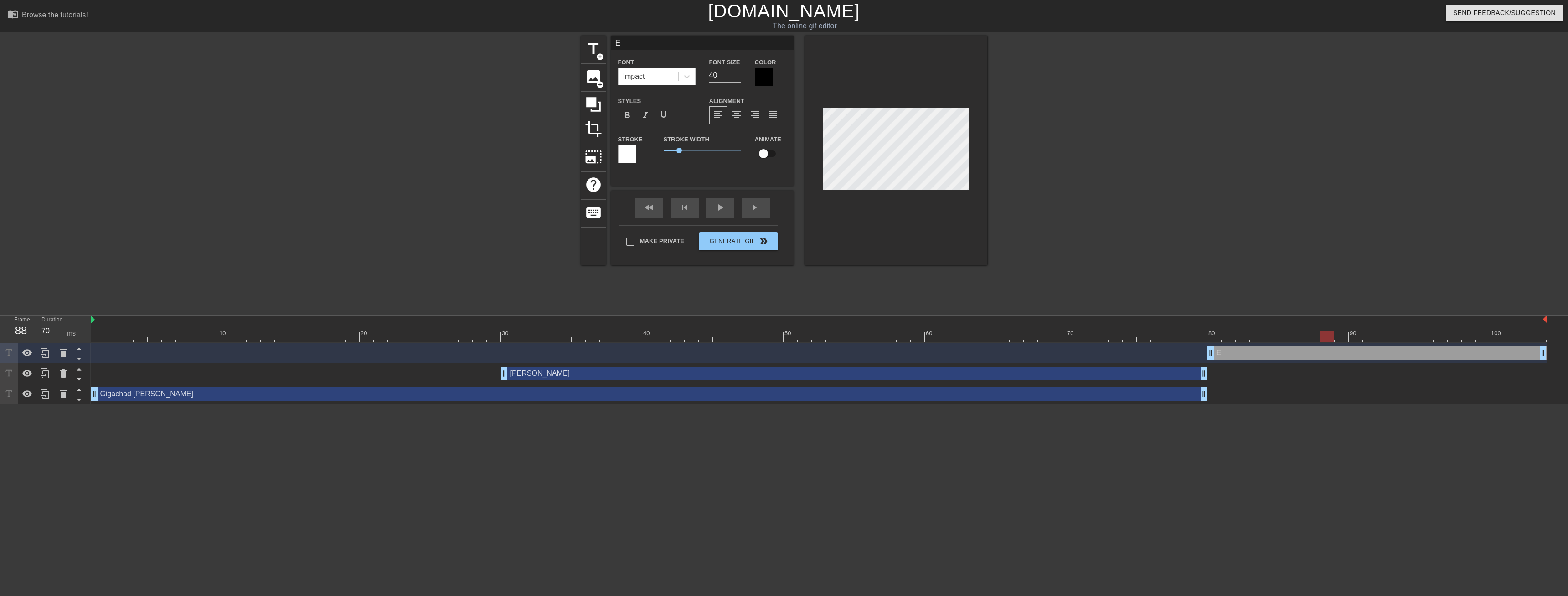
type textarea "Ez"
type input "Ez"
type textarea "Ez"
type input "Ez a"
type textarea "Ez a"
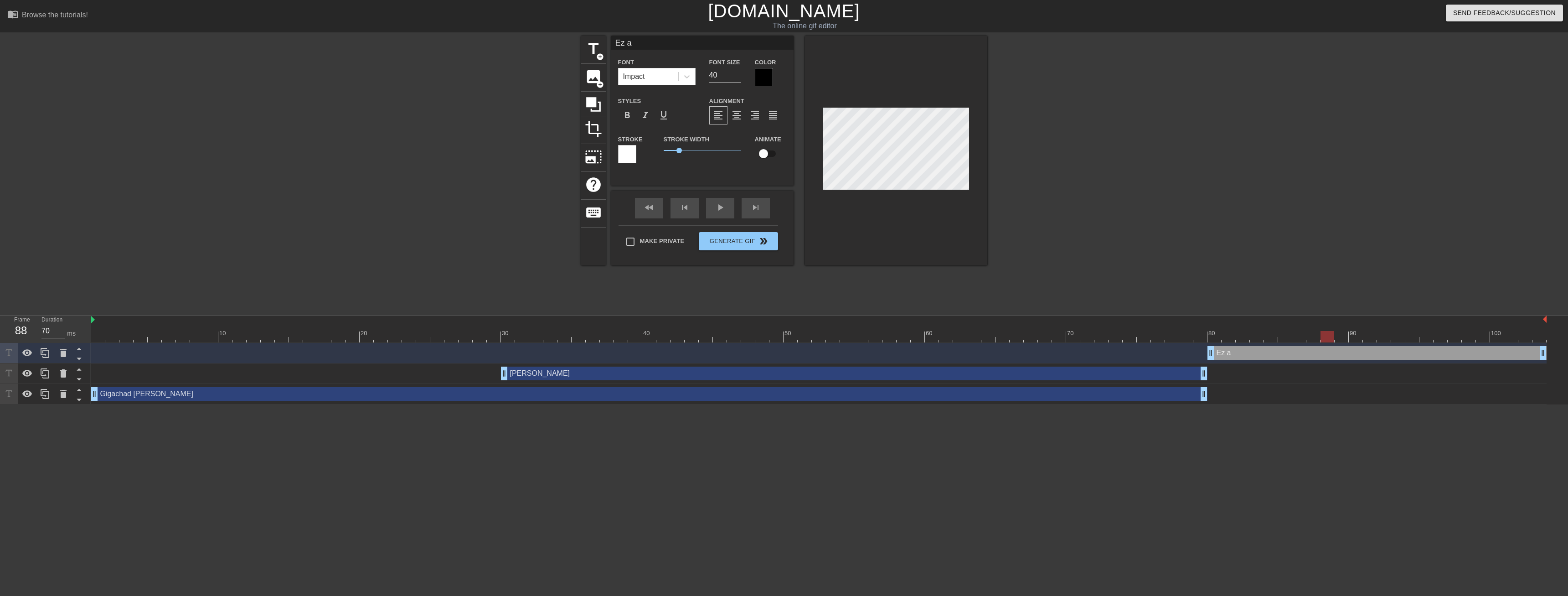
type input "Ez af"
type textarea "Ez af"
type input "Ez a"
type textarea "Ez a"
type input "Ez"
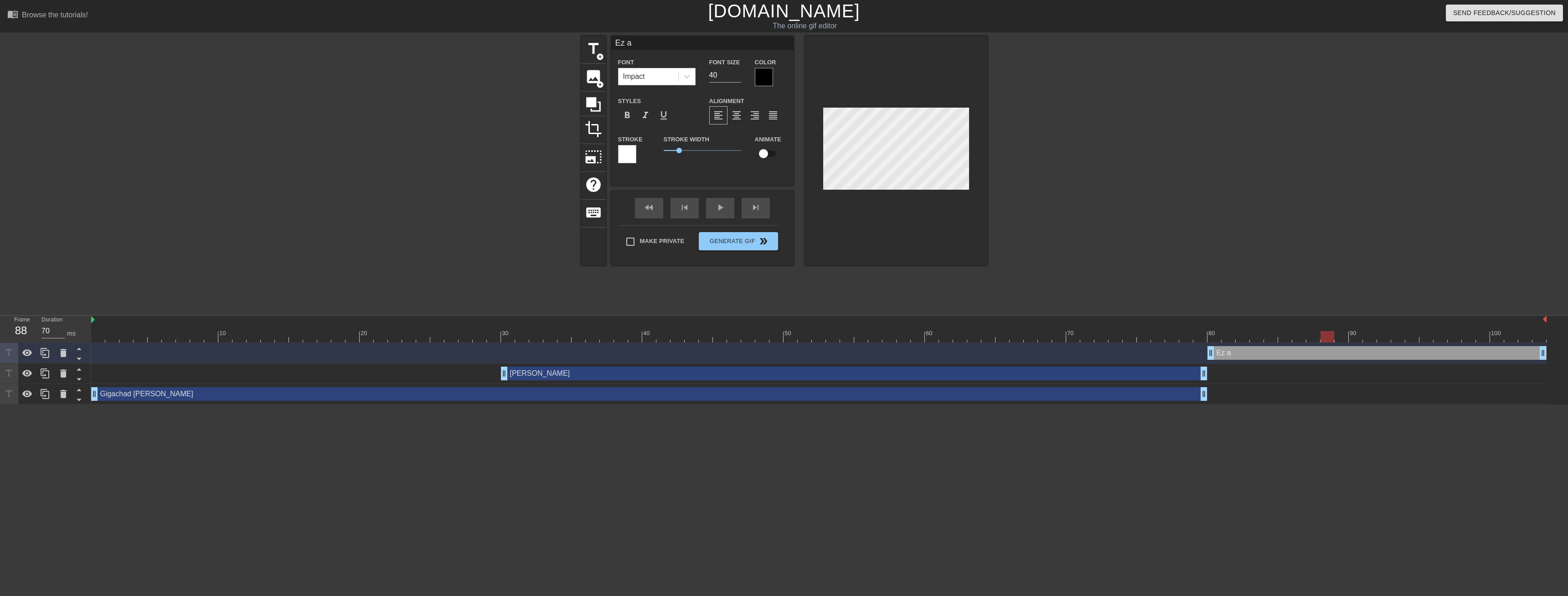
type textarea "Ez"
type input "Ez"
type textarea "Ez"
type input "Ez"
type textarea "Ez"
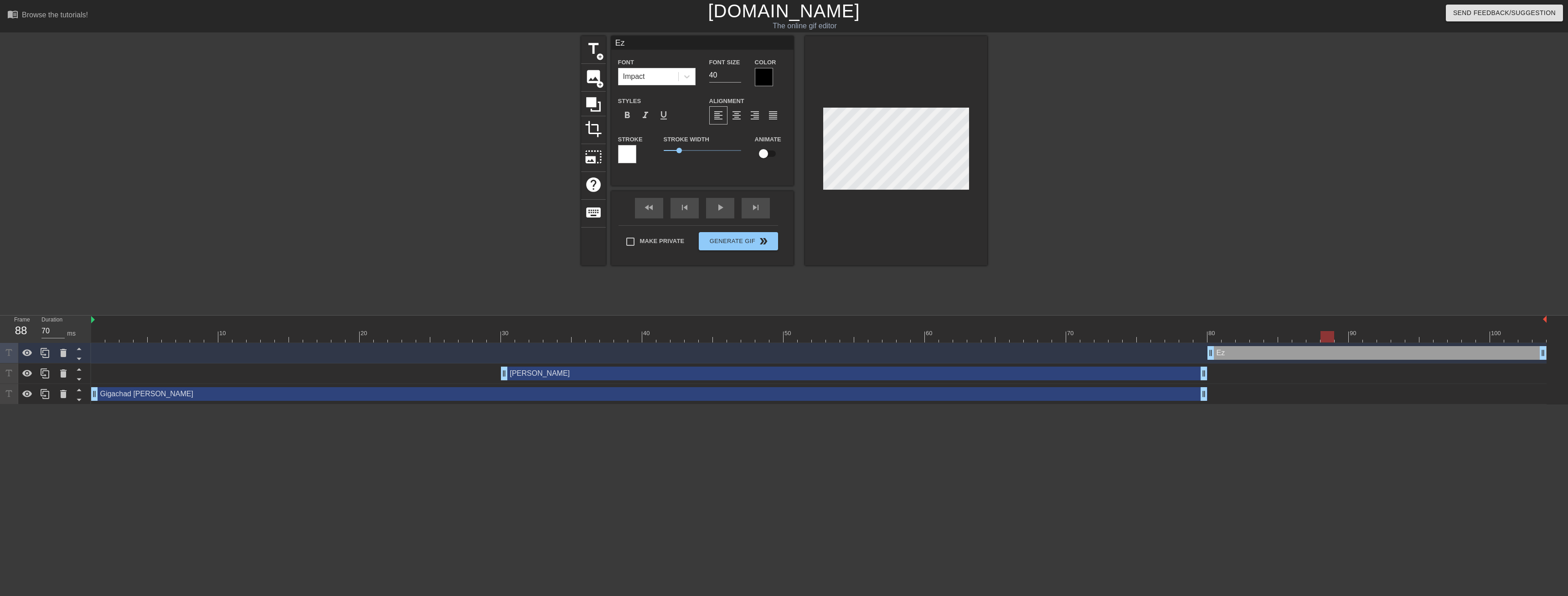
type input "Ez a"
type textarea "Ez a"
type input "Ez af"
type textarea "Ez af"
type input "Ez a"
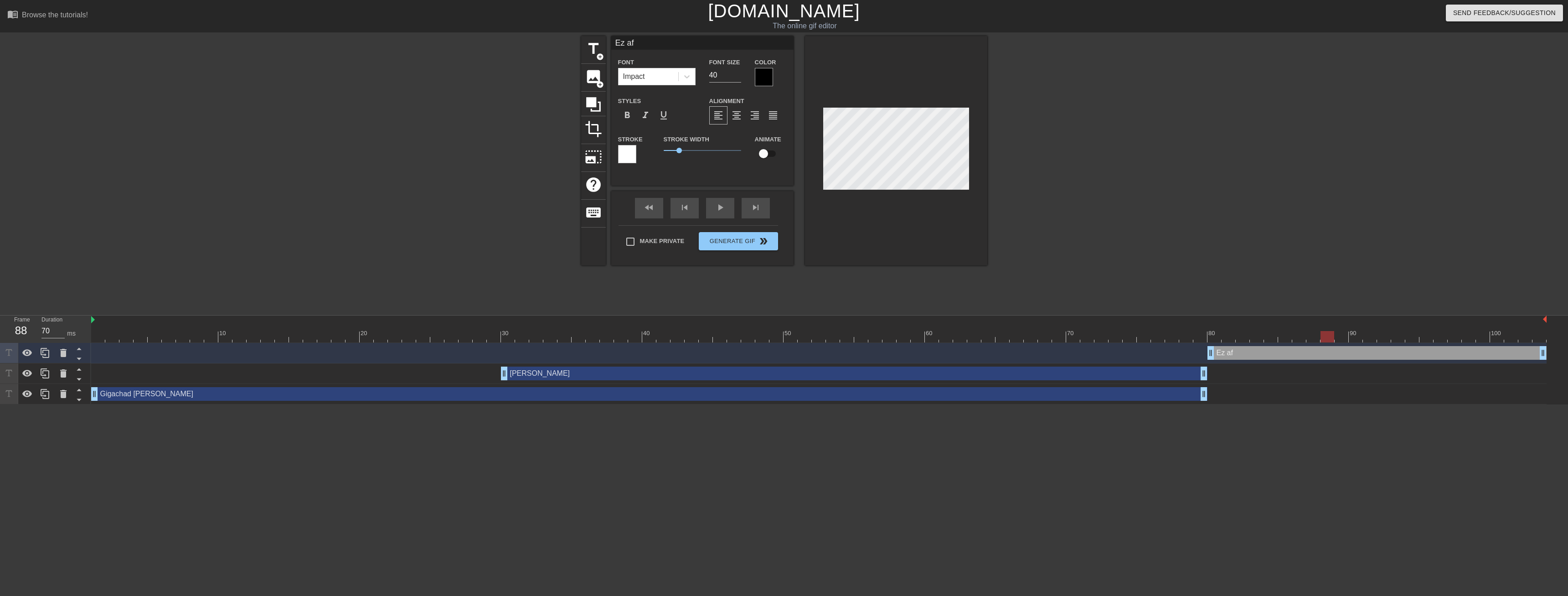
type textarea "Ez a"
type input "Ez"
type textarea "Ez"
type input "Ez"
type textarea "Ez"
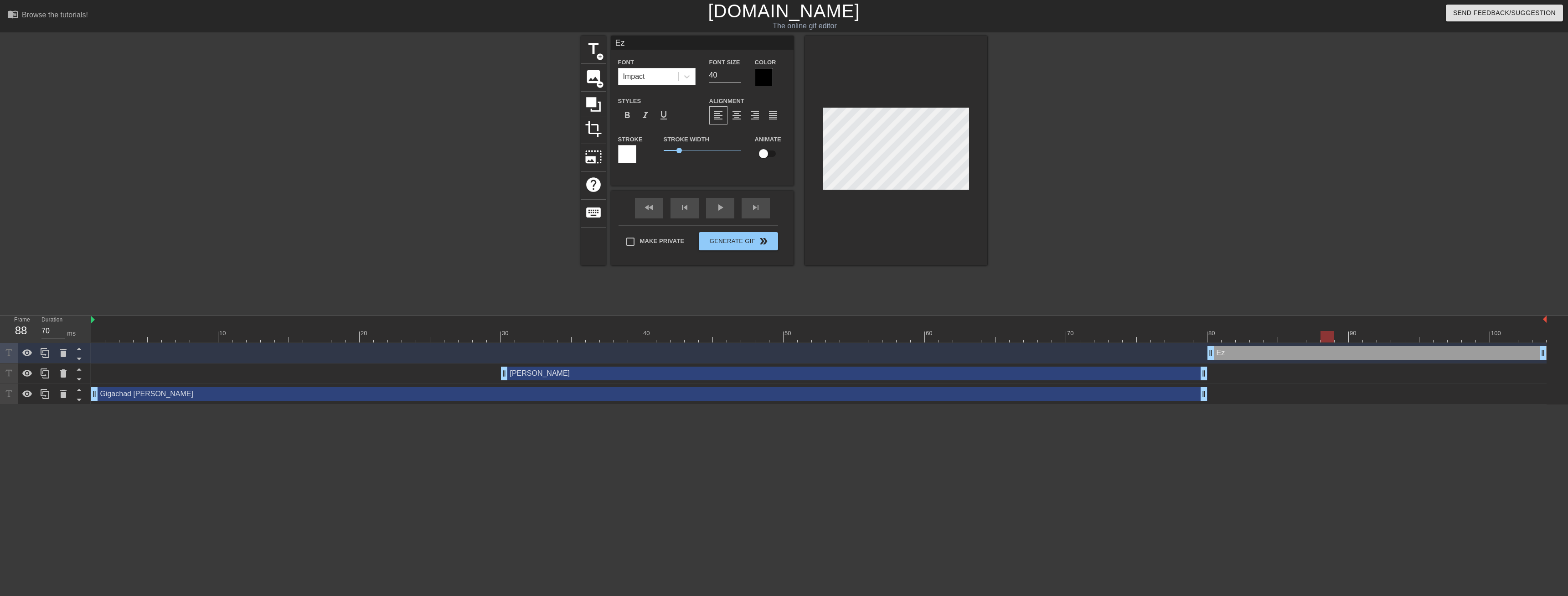
type input "E"
type textarea "E"
type input "e"
type textarea "e"
type input "ex"
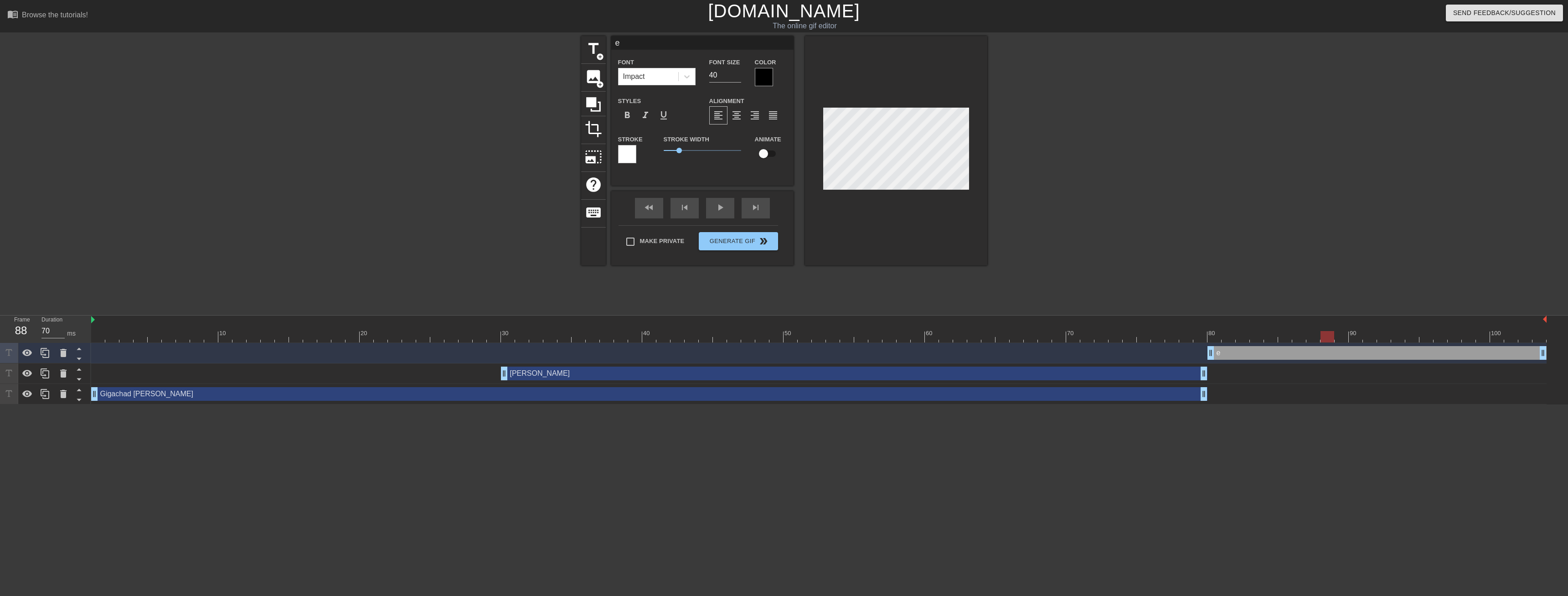
type textarea "ex"
type input "exa"
type textarea "exa"
type input "exaf"
type textarea "exaf"
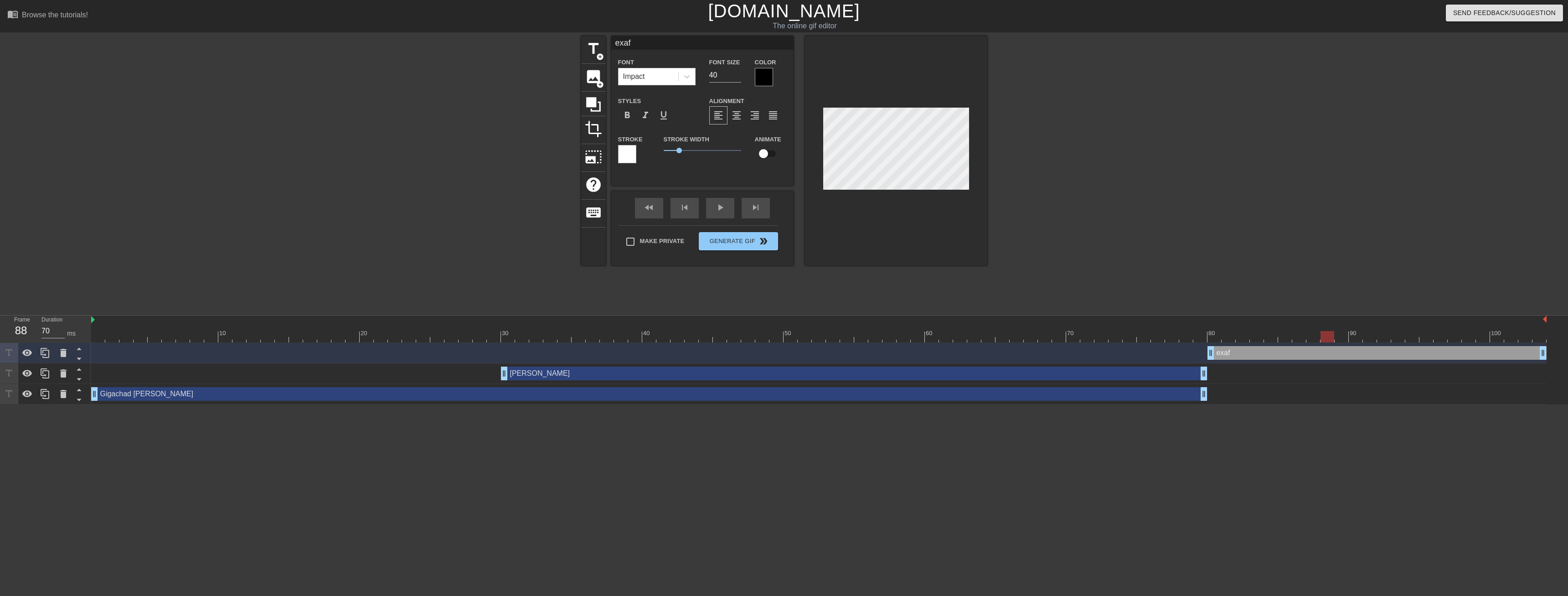
type input "exa"
type textarea "exa"
type input "ex"
type textarea "ex"
type input "e"
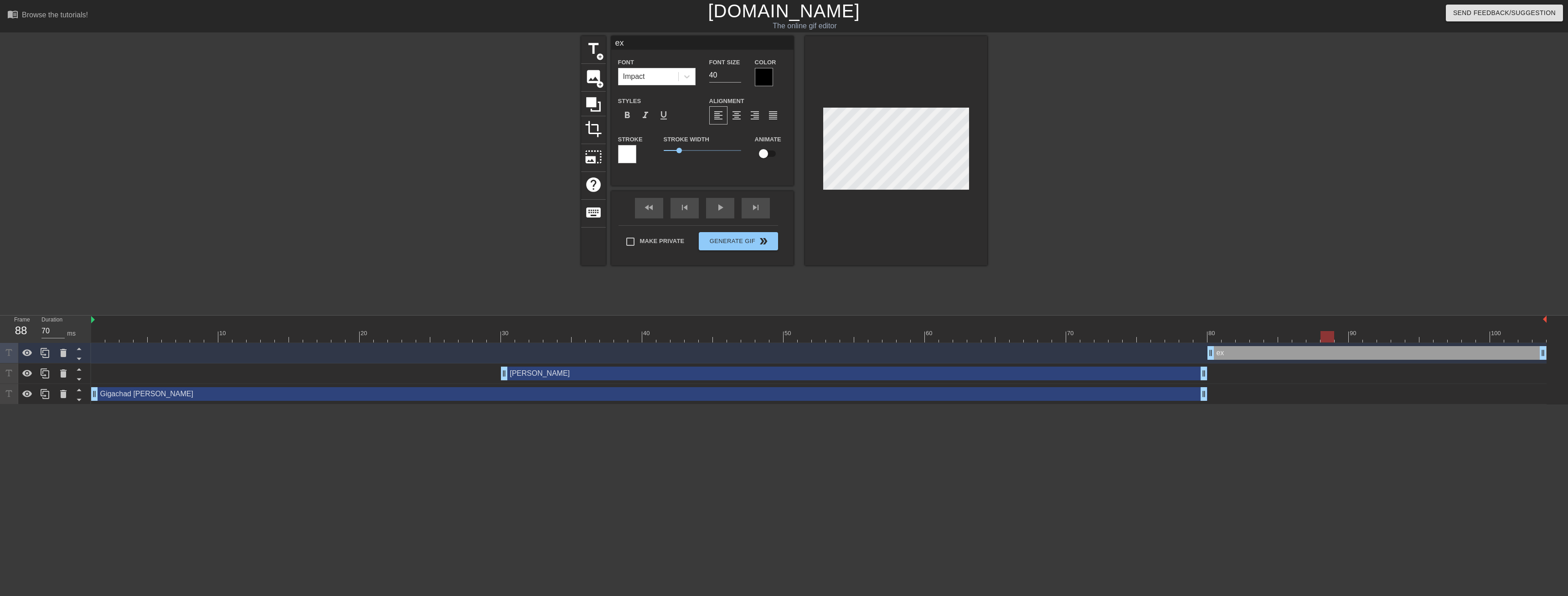
type textarea "e"
type input "e"
type textarea "e"
type input "ez"
type textarea "ez"
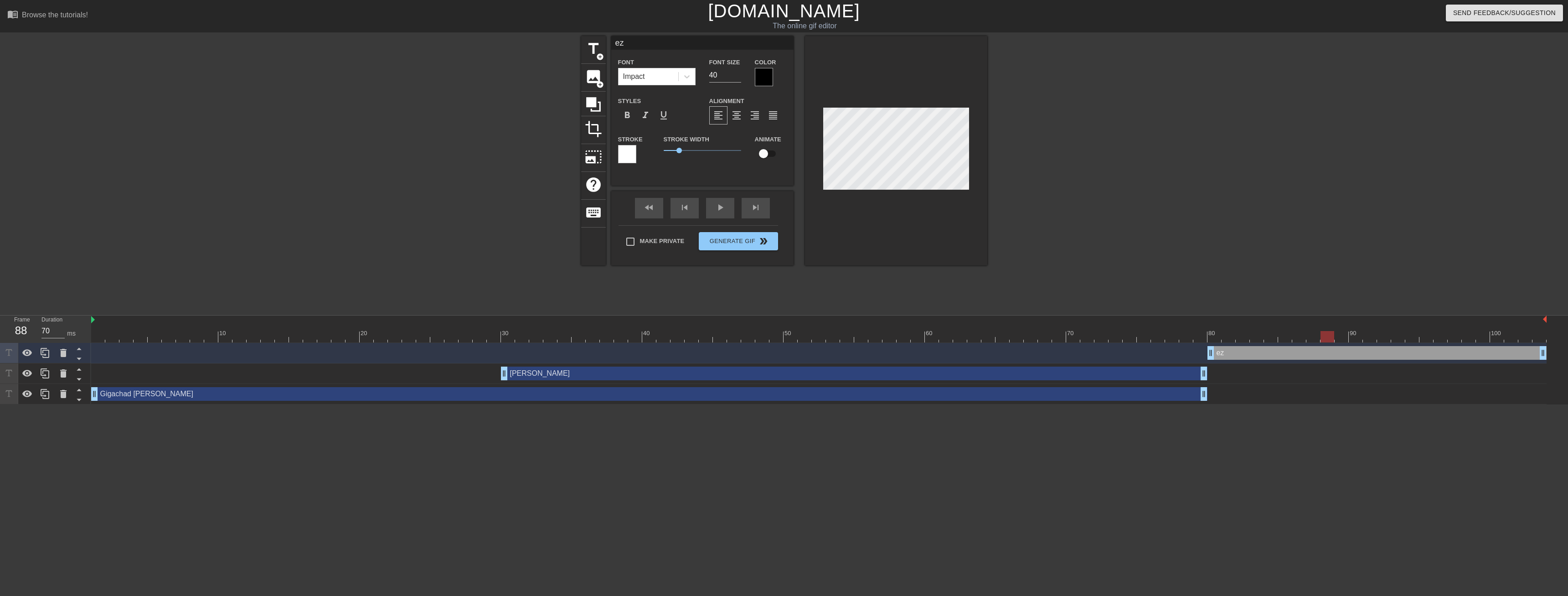
type input "eza"
type textarea "eza"
type input "ezaf"
type textarea "ezaf"
type input "eza"
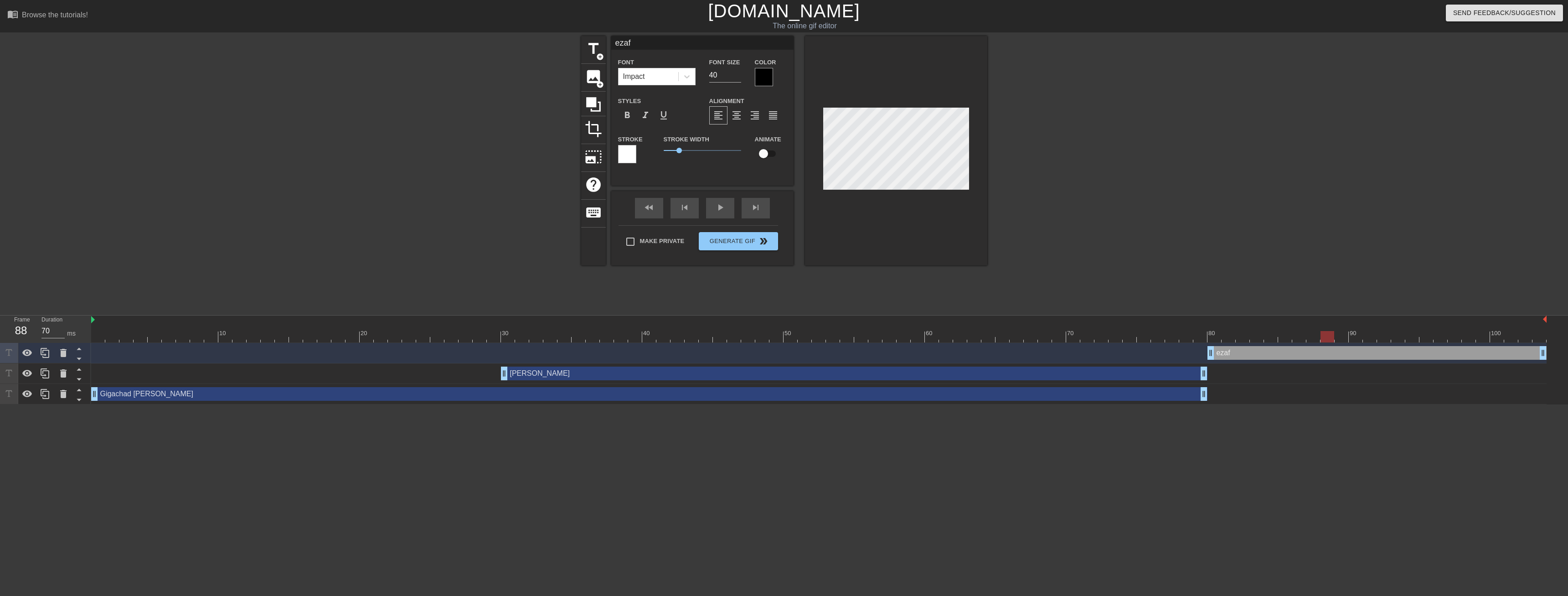
type textarea "eza"
type input "ez"
type textarea "ez"
type input "e"
type textarea "e"
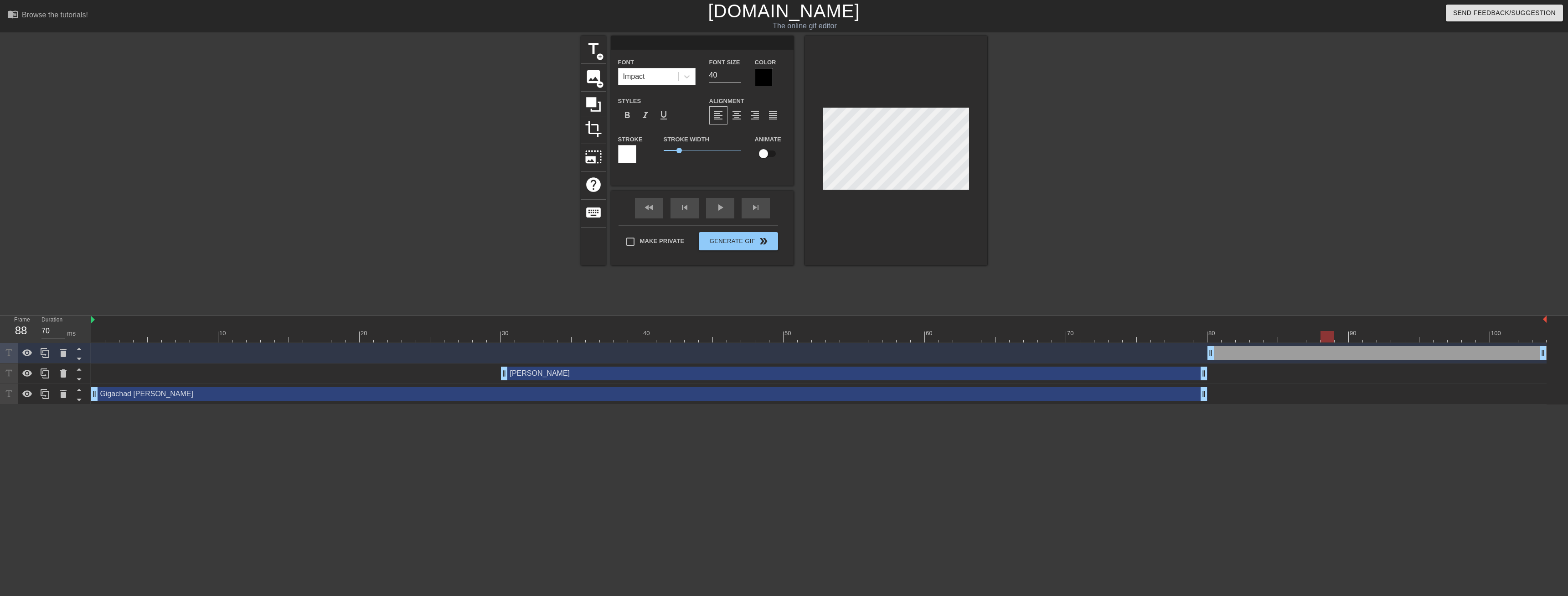
type input "E"
type textarea "E"
type input "Ez"
type textarea "Ez"
type input "Ez"
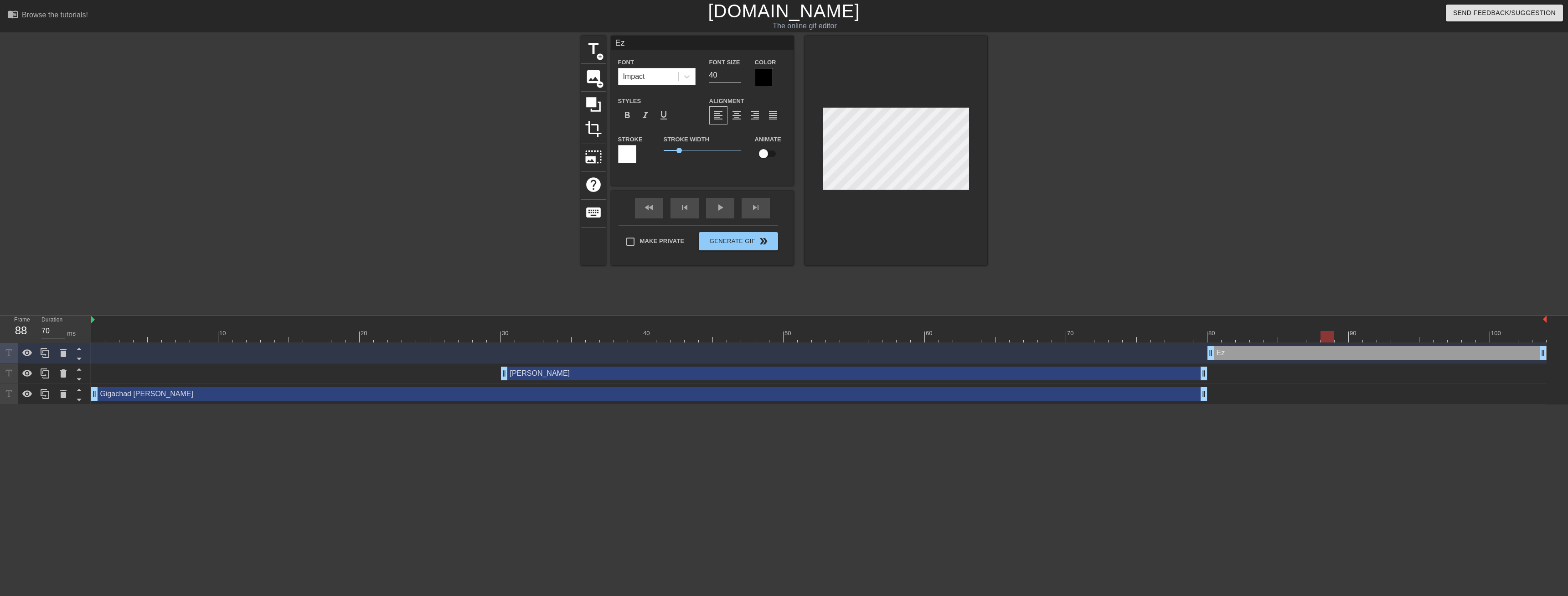
type textarea "Ez"
type input "Ez a"
type textarea "Ez a"
type input "Ez"
type textarea "Ez"
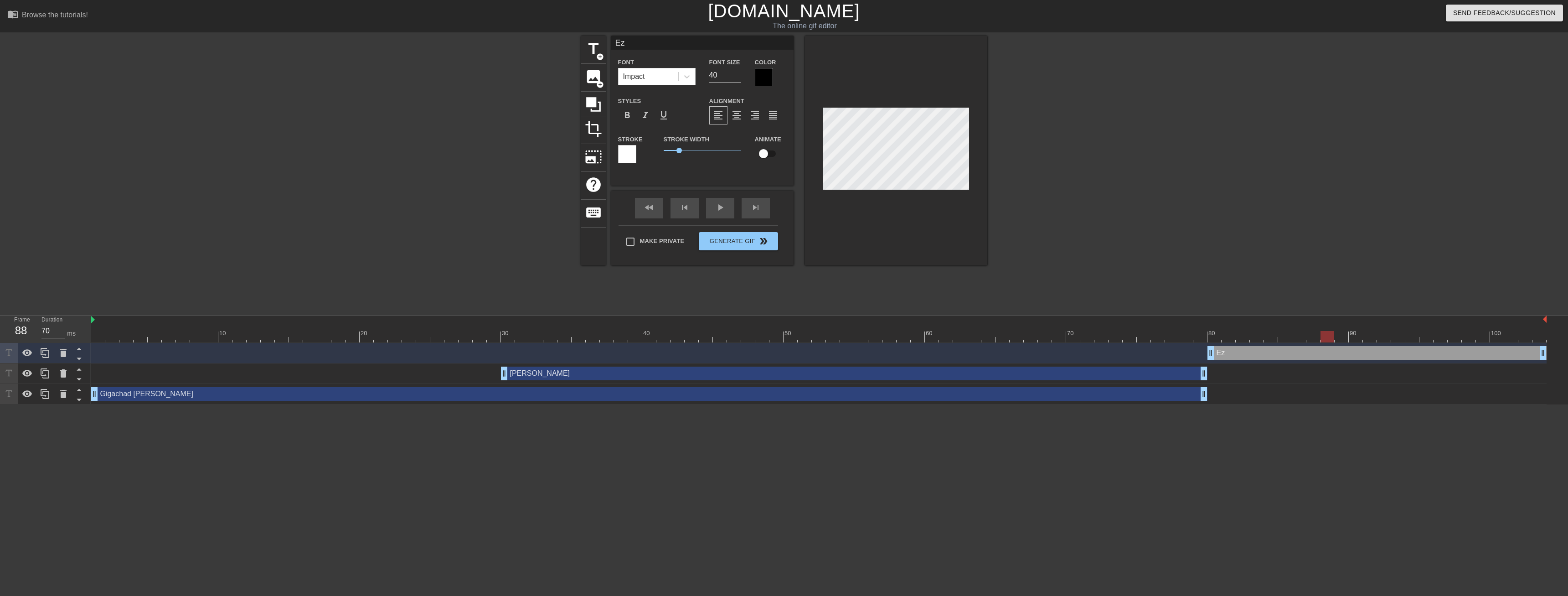
type input "Ez Q"
type textarea "Ez Q"
type input "Ez"
type textarea "Ez"
type input "Ez A"
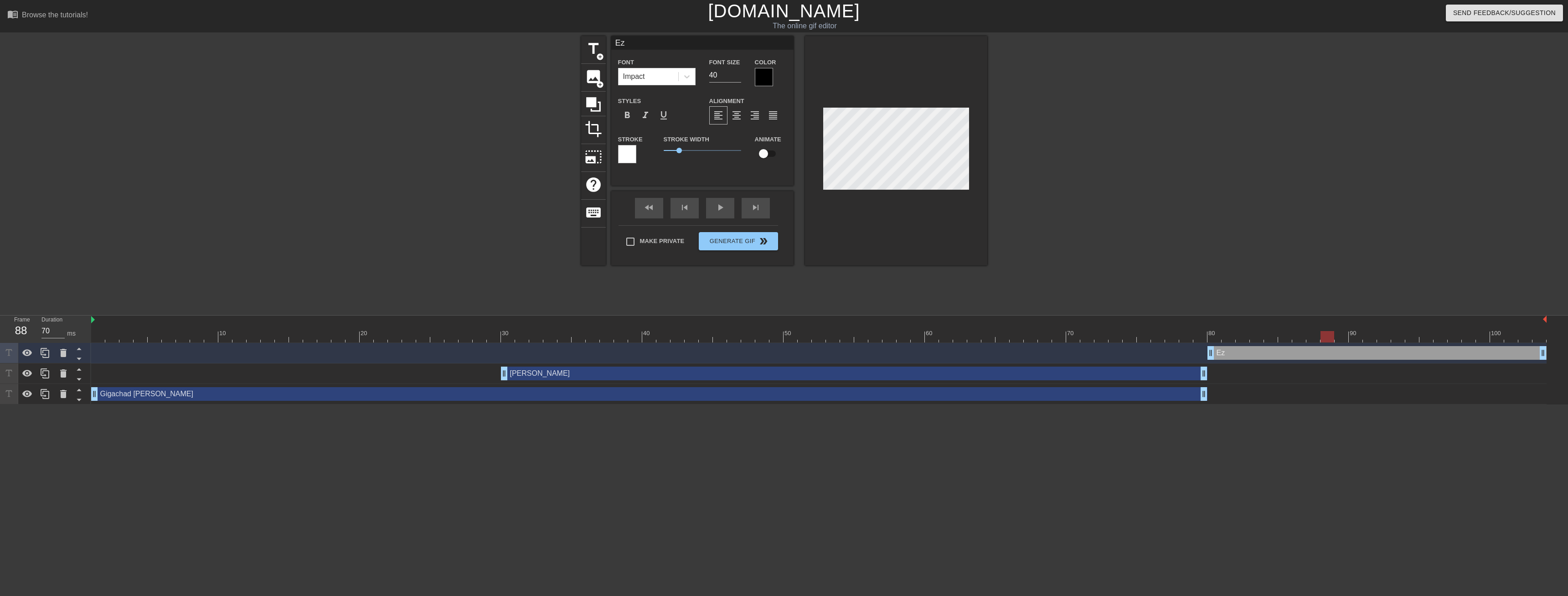
type textarea "Ez A"
type input "Ez AG"
type textarea "Ez AG"
type input "Ez A"
type textarea "Ez A"
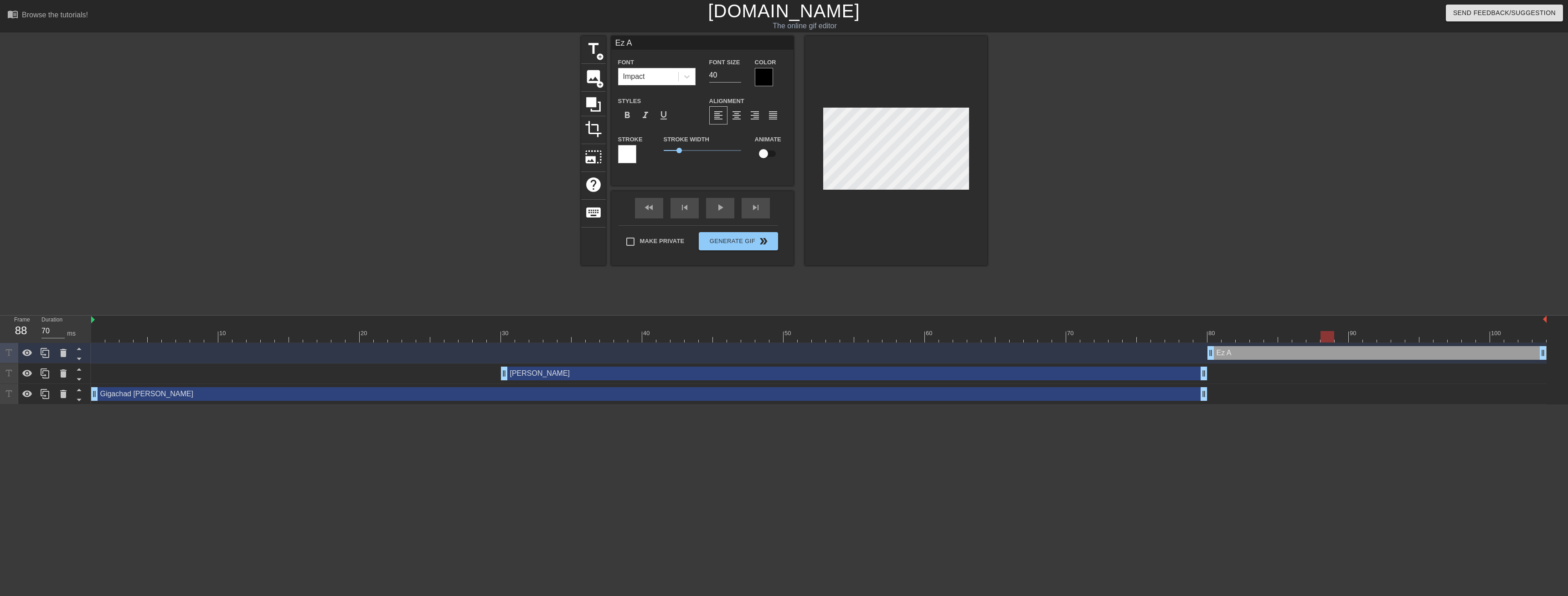
type input "Ez AF"
type textarea "Ez AF"
type input "Ez A"
type textarea "Ez A"
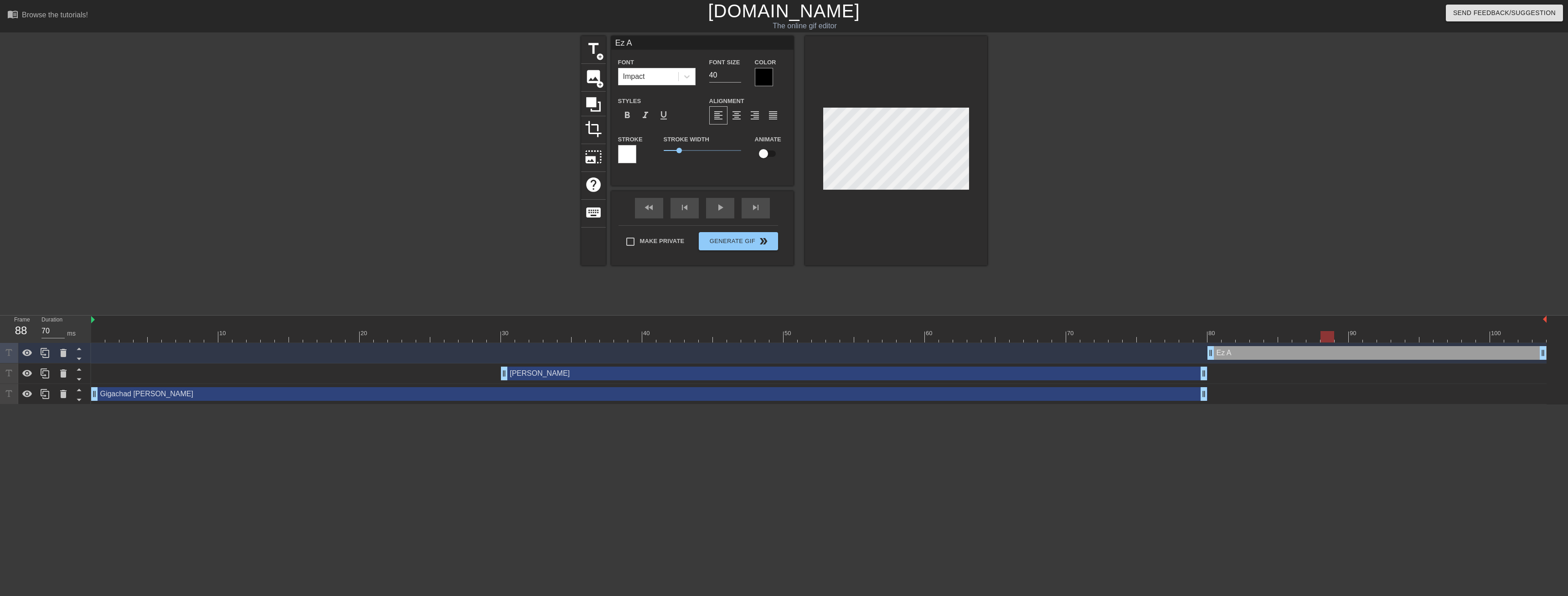
scroll to position [0, 0]
type input "Ez Af"
type textarea "Ez Af"
type input "Ez A"
type textarea "Ez A"
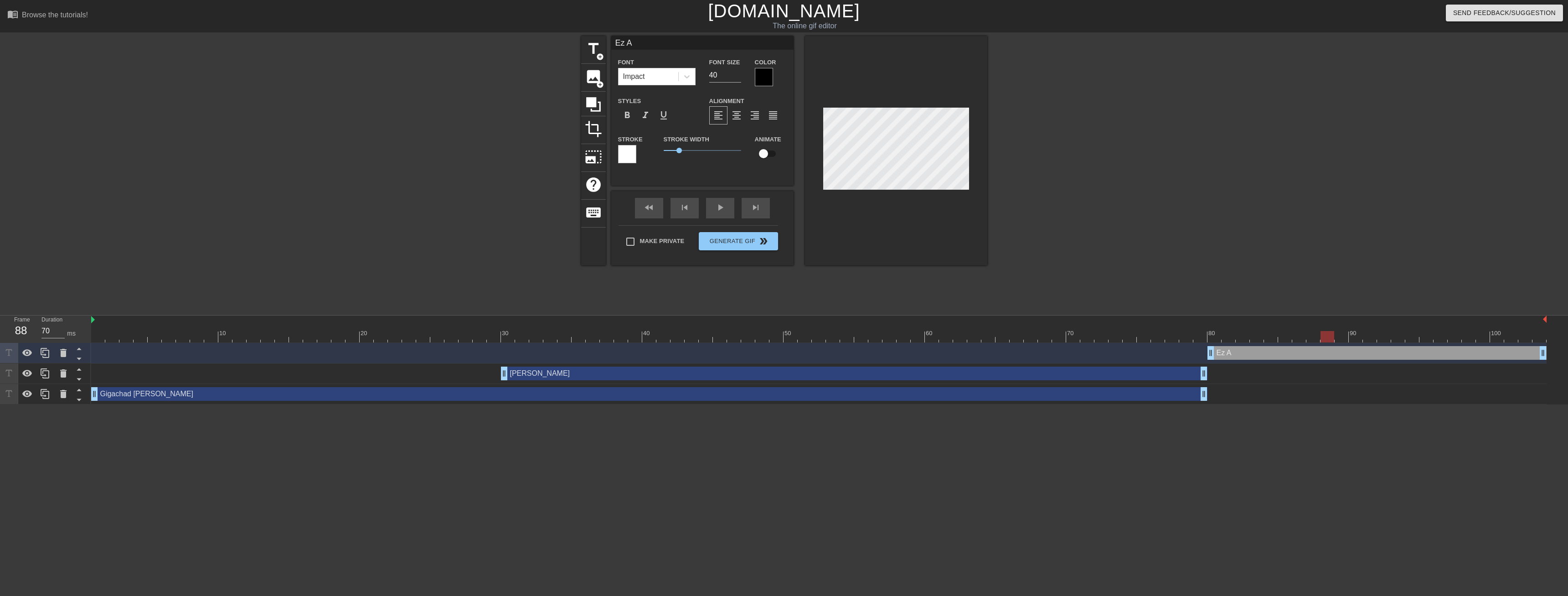
type input "Ez"
type textarea "Ez"
type input "Ez a"
type textarea "Ez a"
type input "Ez af"
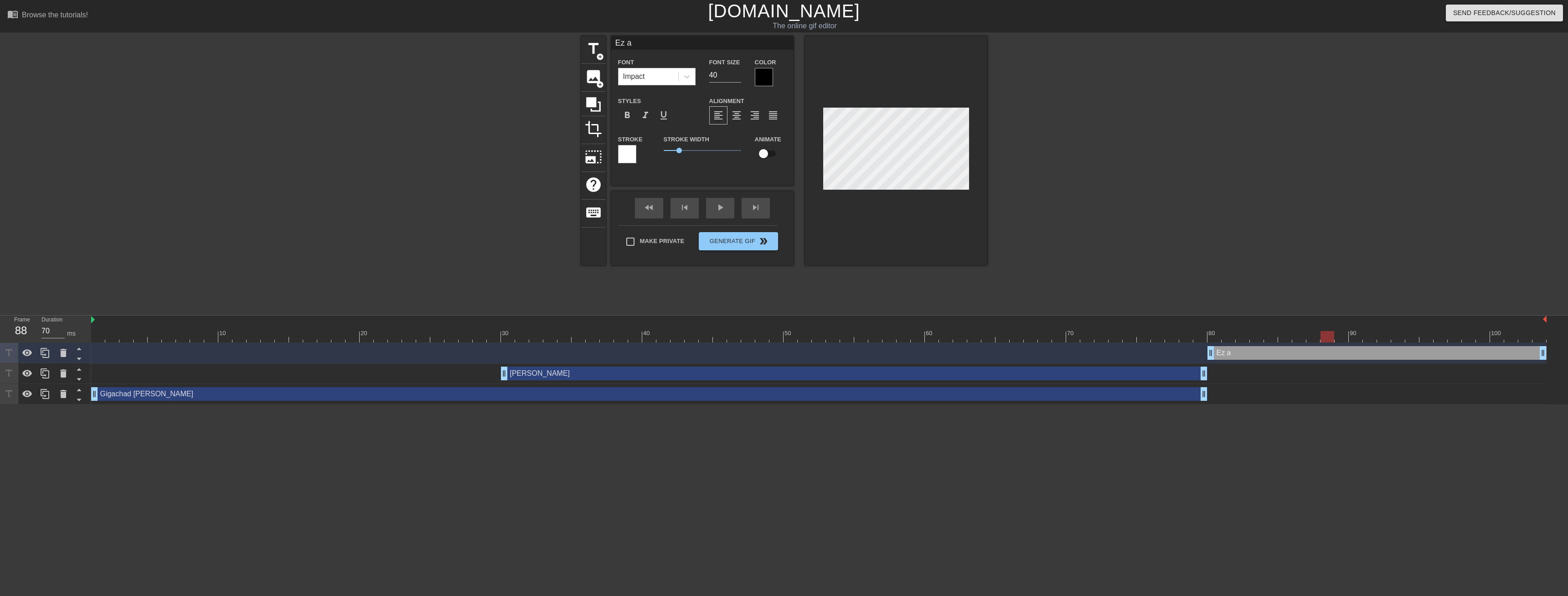
type textarea "Ez af"
type input "Ez a"
type textarea "Ez a"
type input "Ez"
type textarea "Ez"
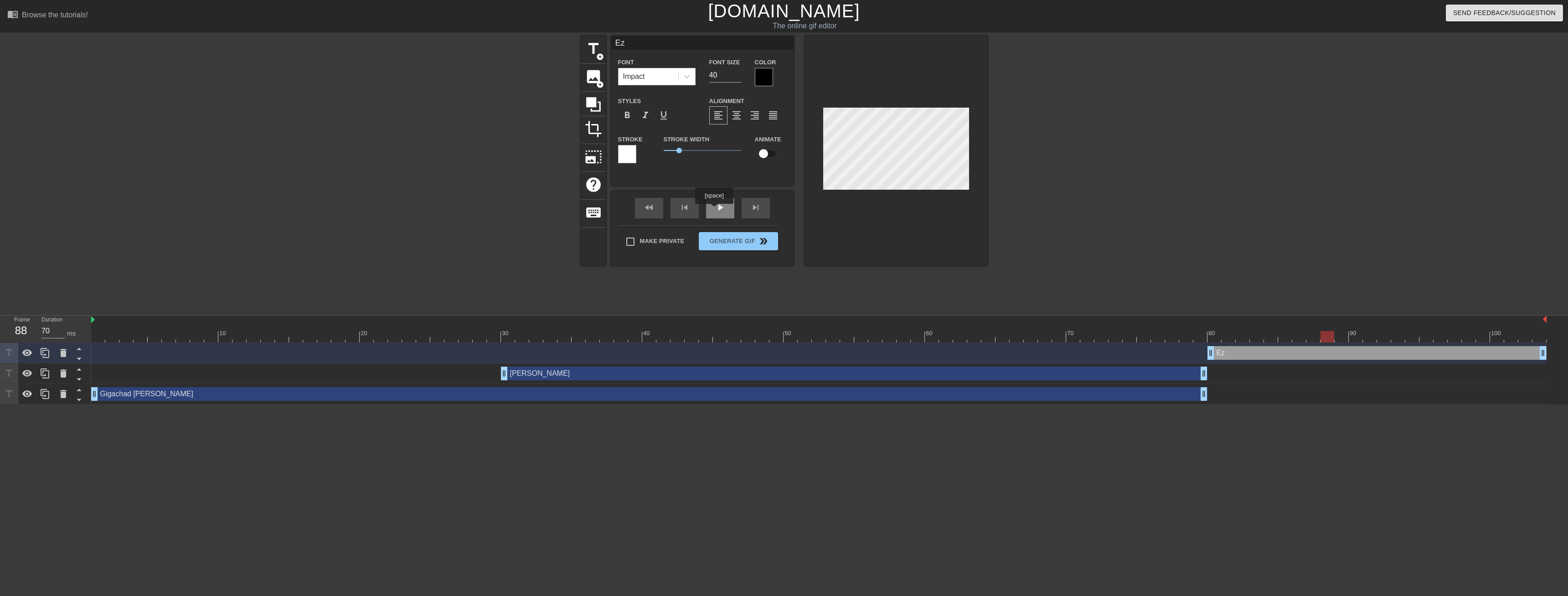
click at [714, 210] on div "play_arrow" at bounding box center [720, 209] width 28 height 21
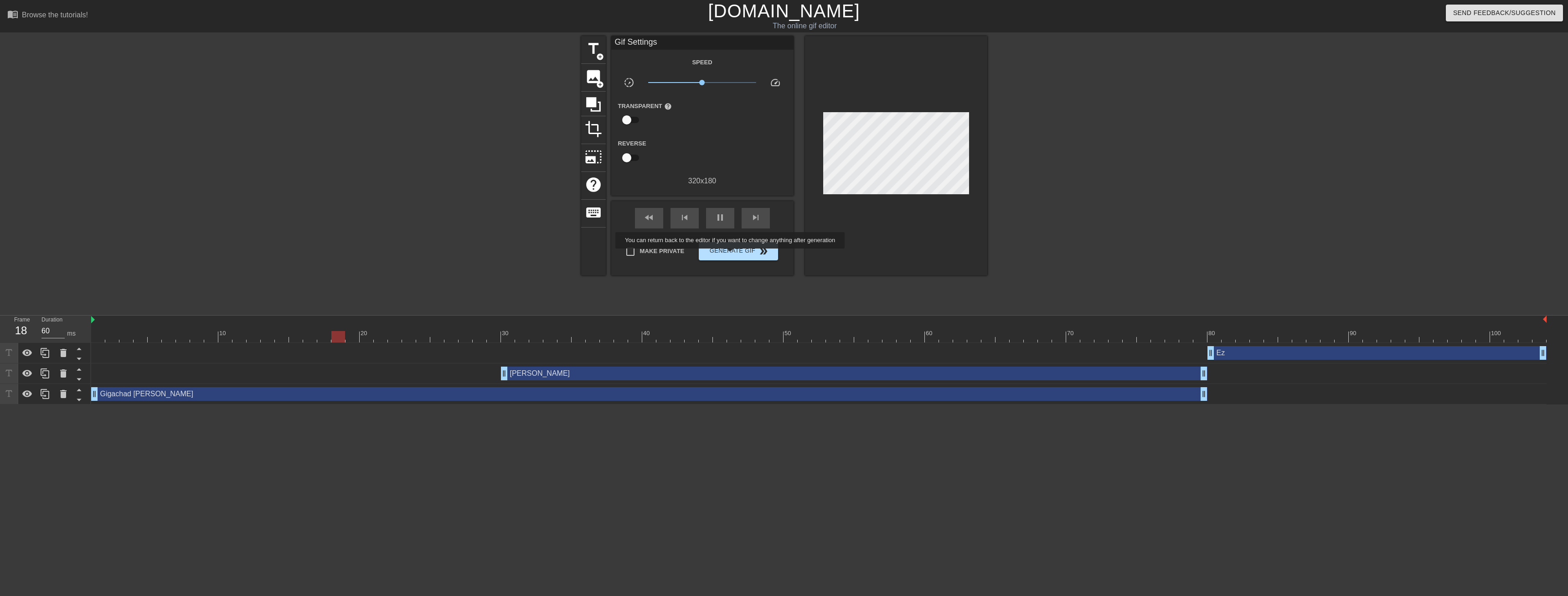
type input "70"
click at [732, 248] on span "Generate Gif double_arrow" at bounding box center [738, 251] width 71 height 11
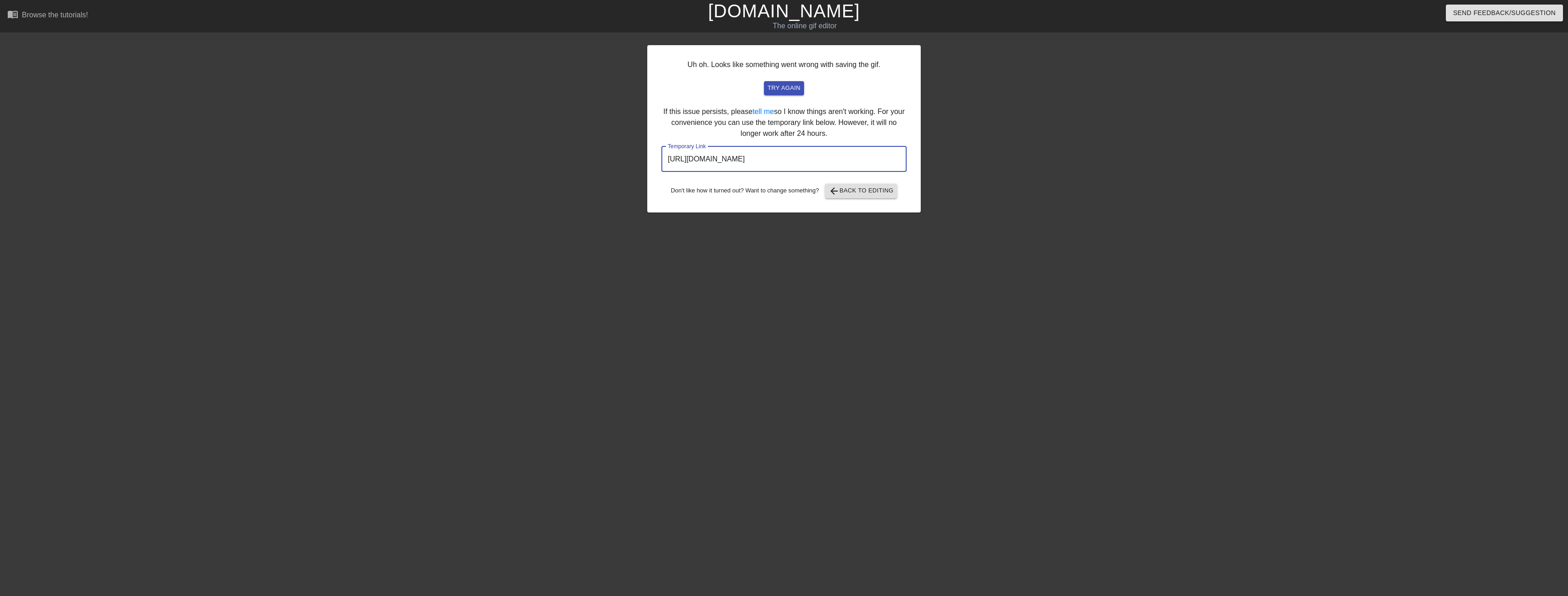
click at [740, 163] on input "[URL][DOMAIN_NAME]" at bounding box center [784, 159] width 246 height 25
click at [739, 163] on input "[URL][DOMAIN_NAME]" at bounding box center [784, 159] width 246 height 25
click at [785, 93] on span "try again" at bounding box center [784, 88] width 33 height 10
click at [866, 190] on span "arrow_back Back to Editing" at bounding box center [861, 191] width 65 height 11
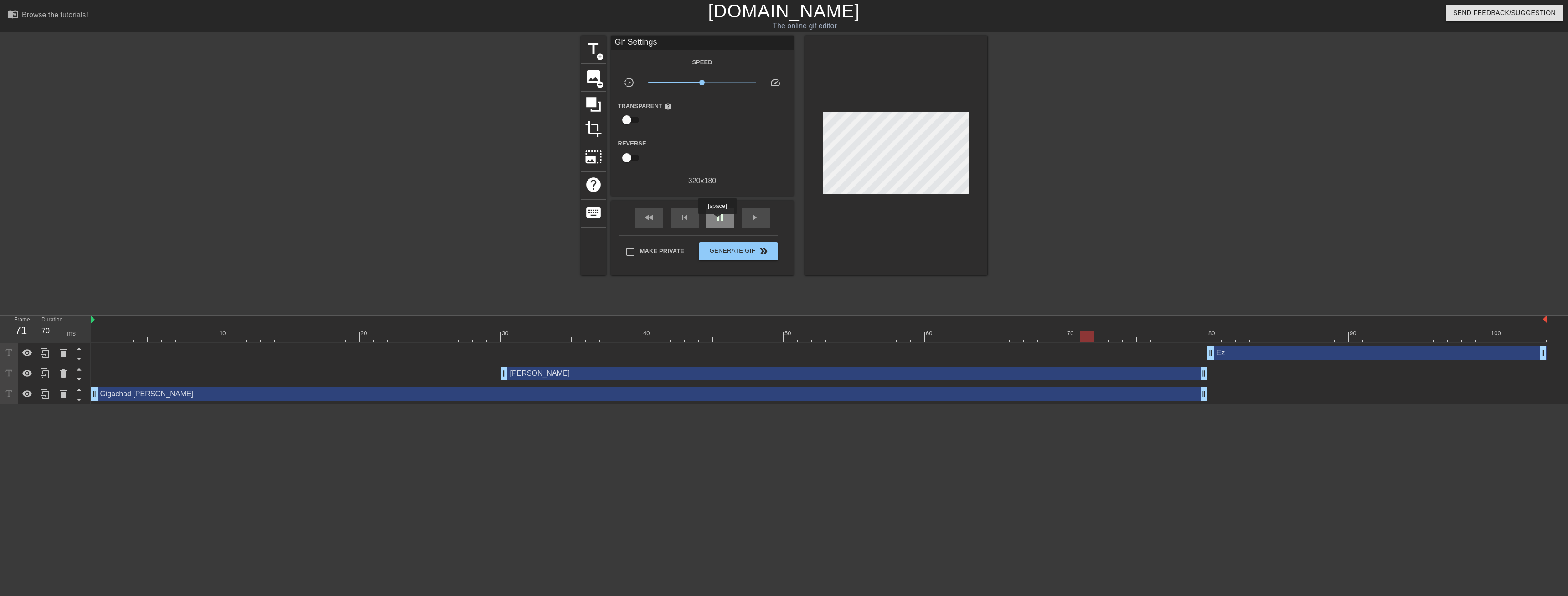
type input "60"
click at [717, 220] on span "pause" at bounding box center [720, 217] width 11 height 11
